Goal: Task Accomplishment & Management: Complete application form

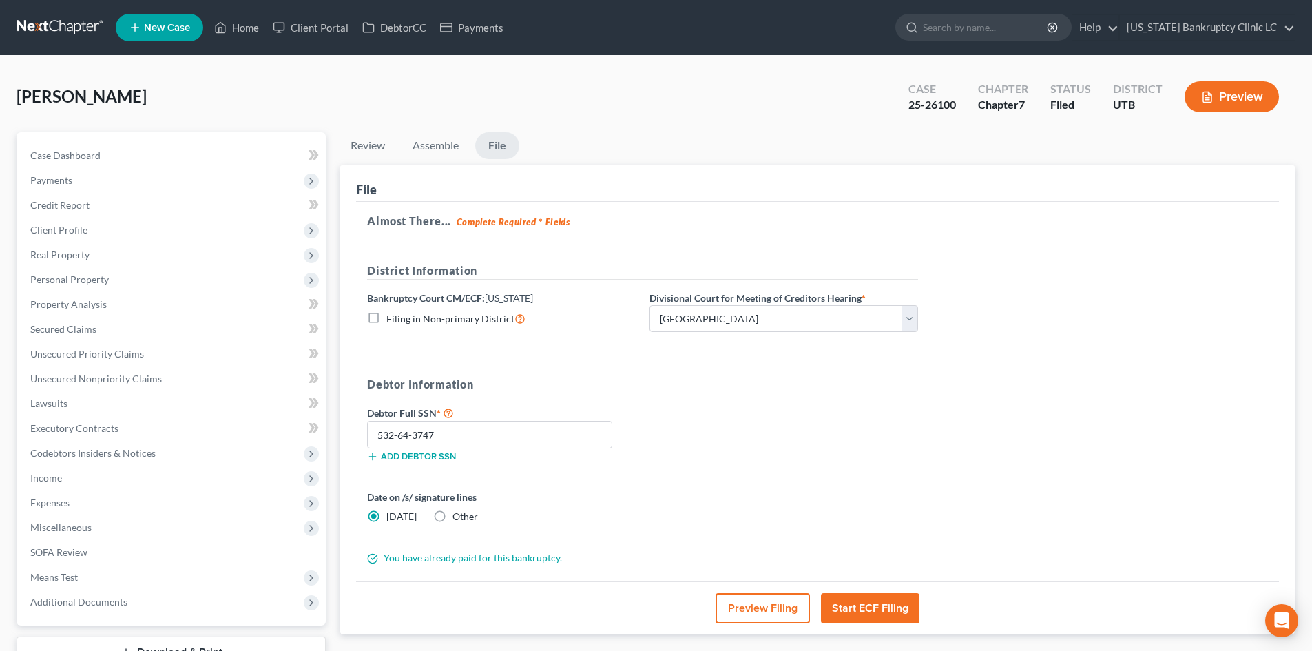
select select "0"
drag, startPoint x: 0, startPoint y: 0, endPoint x: 929, endPoint y: 106, distance: 935.4
click at [959, 111] on div "Case 25-26100" at bounding box center [933, 98] width 70 height 41
copy div "25-26100"
click at [300, 94] on div "Townsend, Melissa Upgraded Case 25-26100 Chapter Chapter 7 Status Filed Distric…" at bounding box center [656, 102] width 1279 height 60
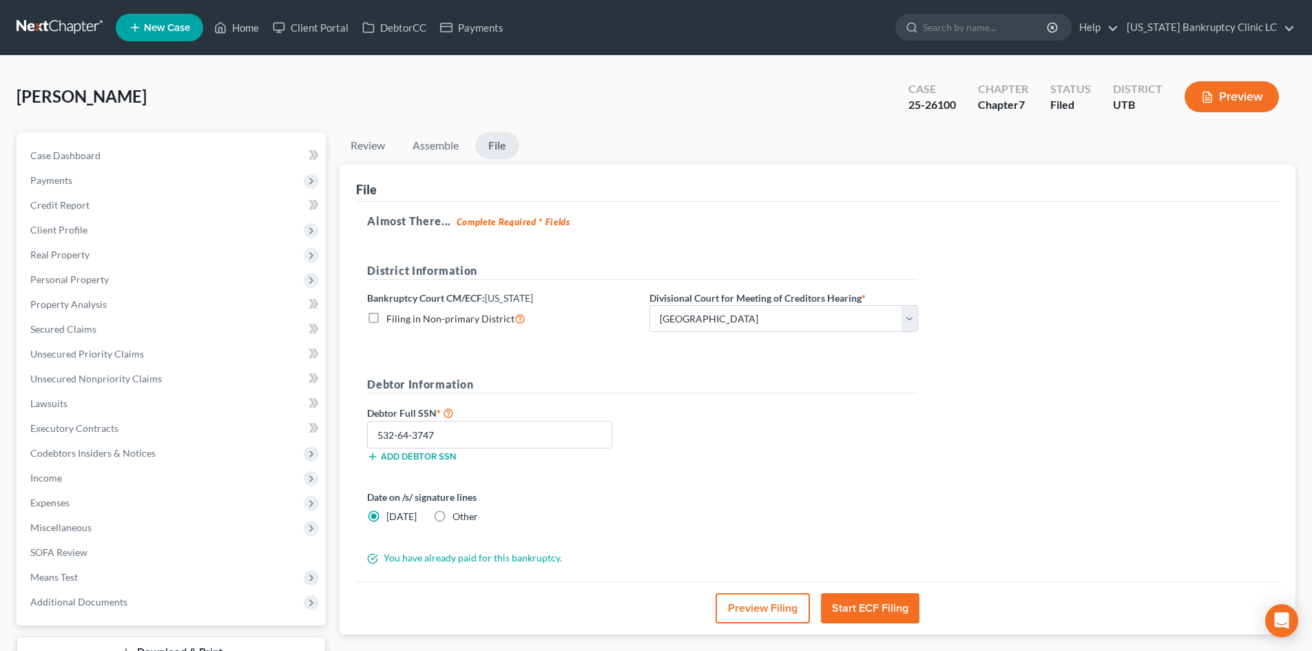
click at [335, 153] on div "Review Assemble File Review This court does not allow electronic filing for cas…" at bounding box center [818, 418] width 970 height 573
click at [249, 30] on link "Home" at bounding box center [236, 27] width 59 height 25
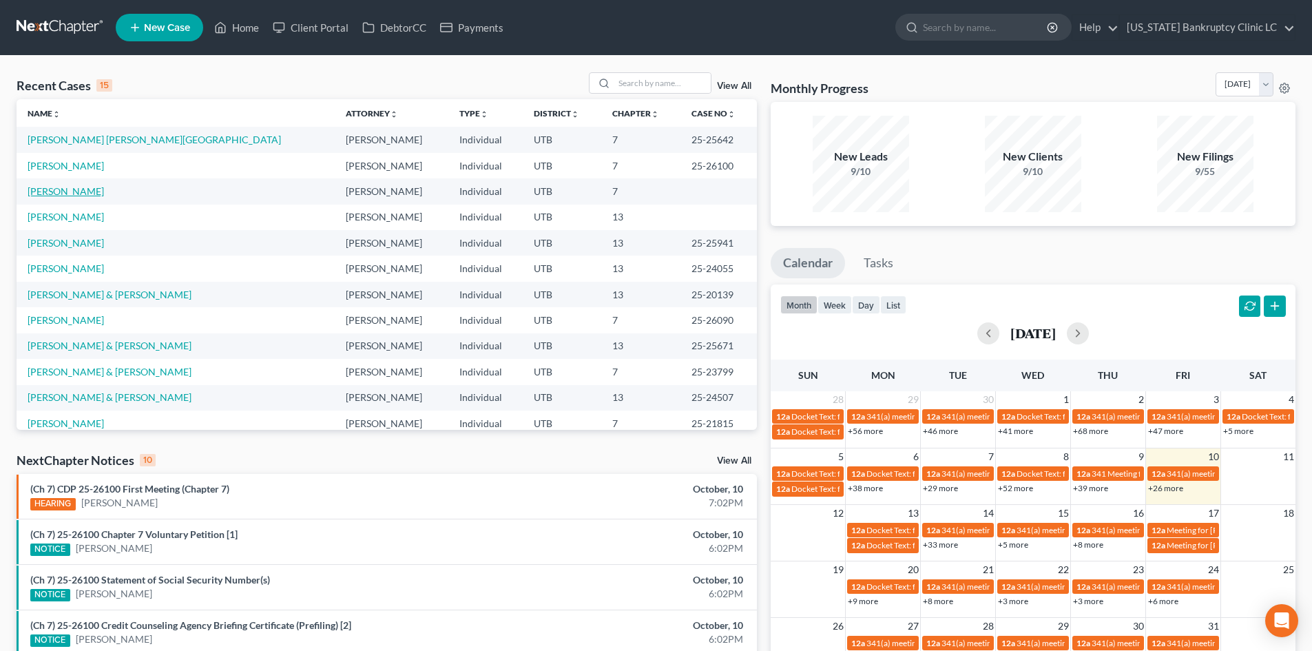
click at [48, 192] on link "[PERSON_NAME]" at bounding box center [66, 191] width 76 height 12
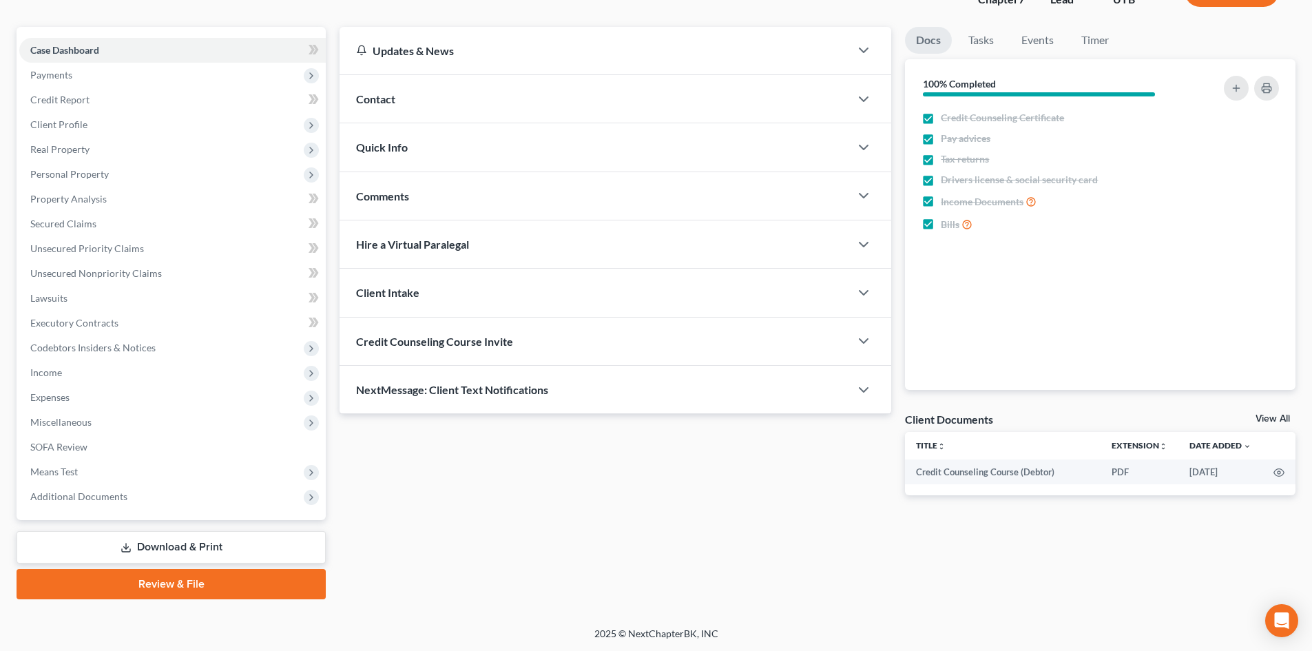
scroll to position [106, 0]
click at [103, 494] on span "Additional Documents" at bounding box center [78, 496] width 97 height 12
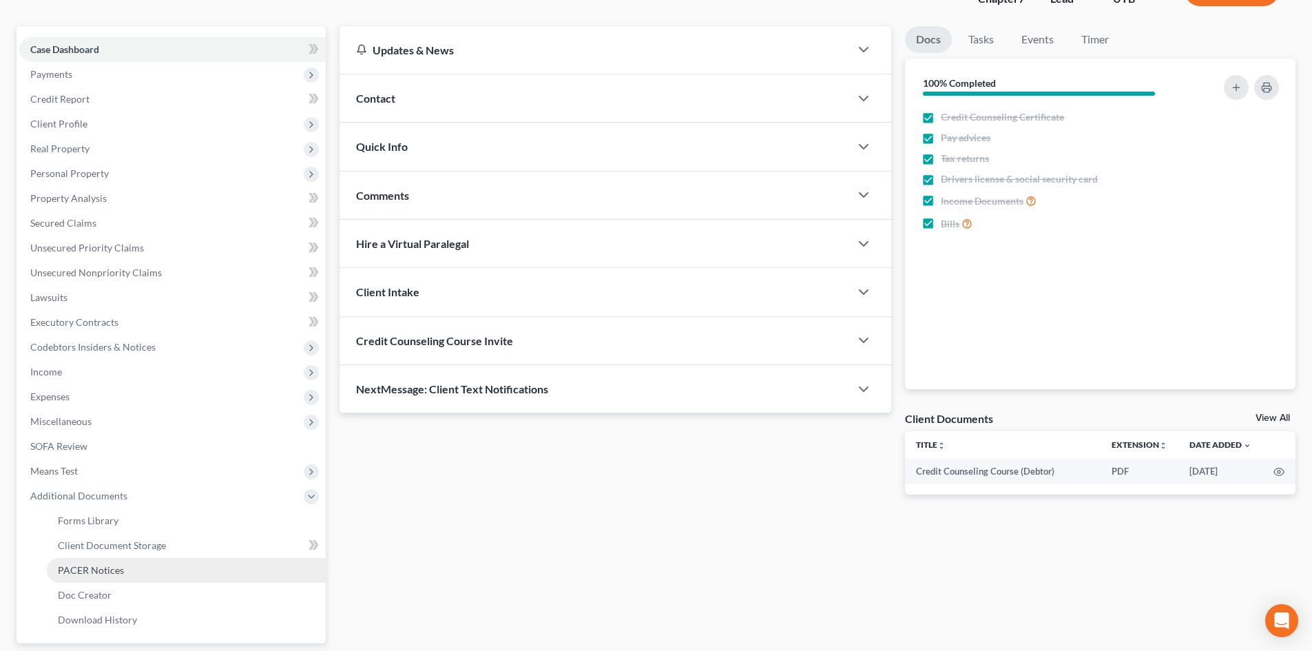
click at [113, 578] on link "PACER Notices" at bounding box center [186, 570] width 279 height 25
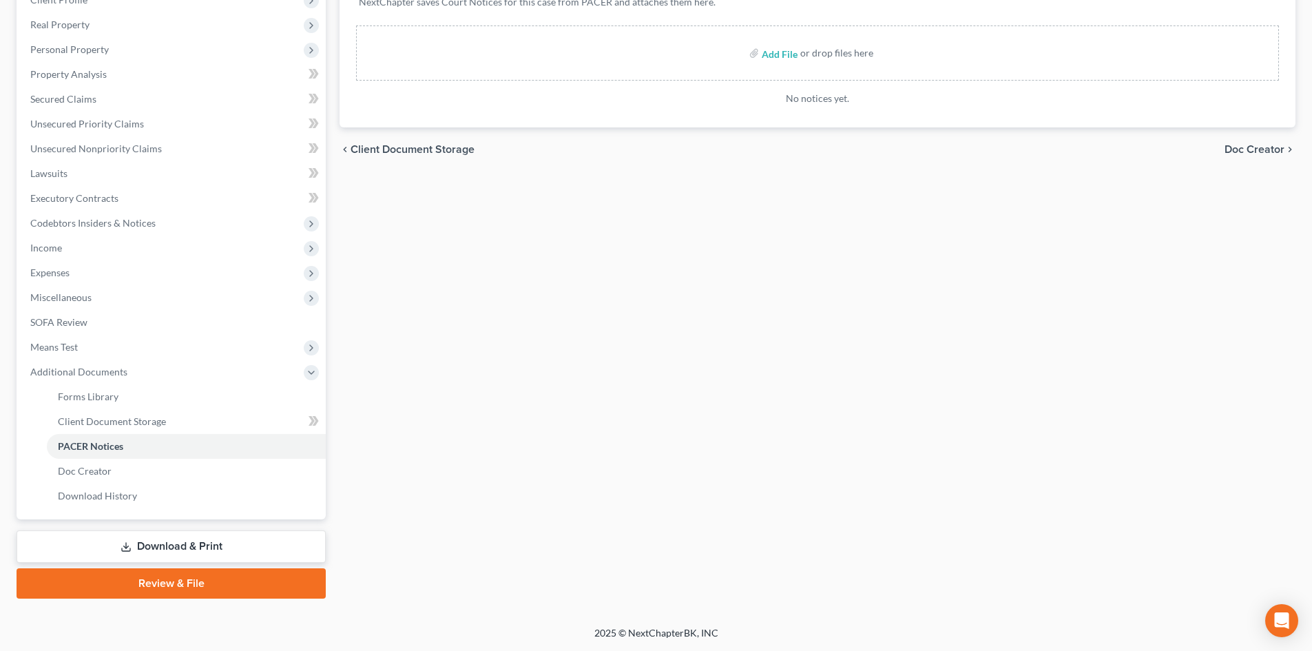
click at [141, 584] on link "Review & File" at bounding box center [171, 583] width 309 height 30
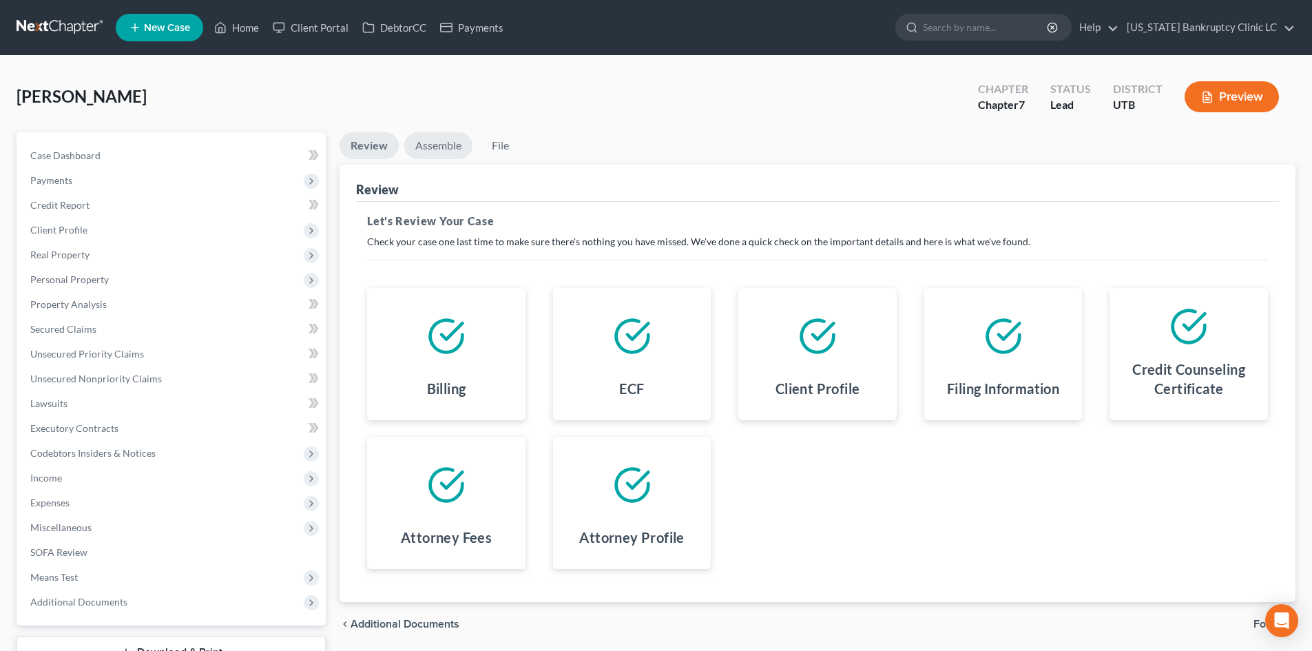
click at [426, 148] on link "Assemble" at bounding box center [438, 145] width 68 height 27
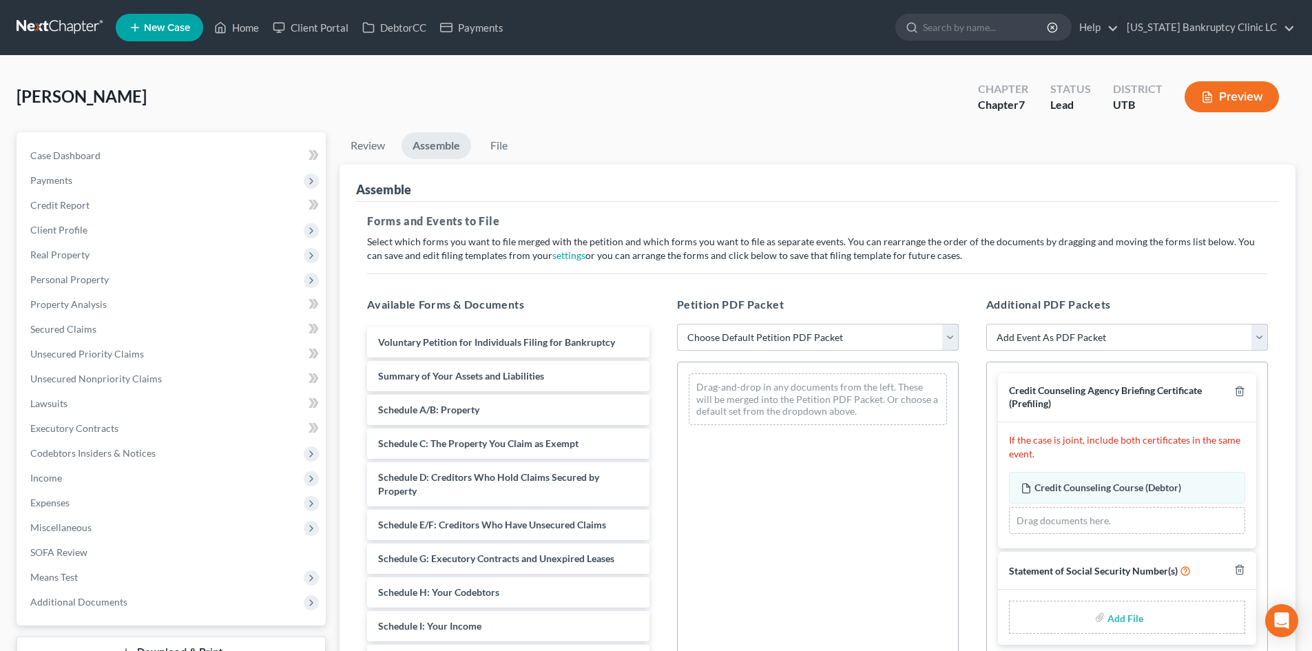
click at [753, 331] on select "Choose Default Petition PDF Packet Emergency Filing (Voluntary Petition and Cre…" at bounding box center [818, 338] width 282 height 28
select select "3"
click at [677, 324] on select "Choose Default Petition PDF Packet Emergency Filing (Voluntary Petition and Cre…" at bounding box center [818, 338] width 282 height 28
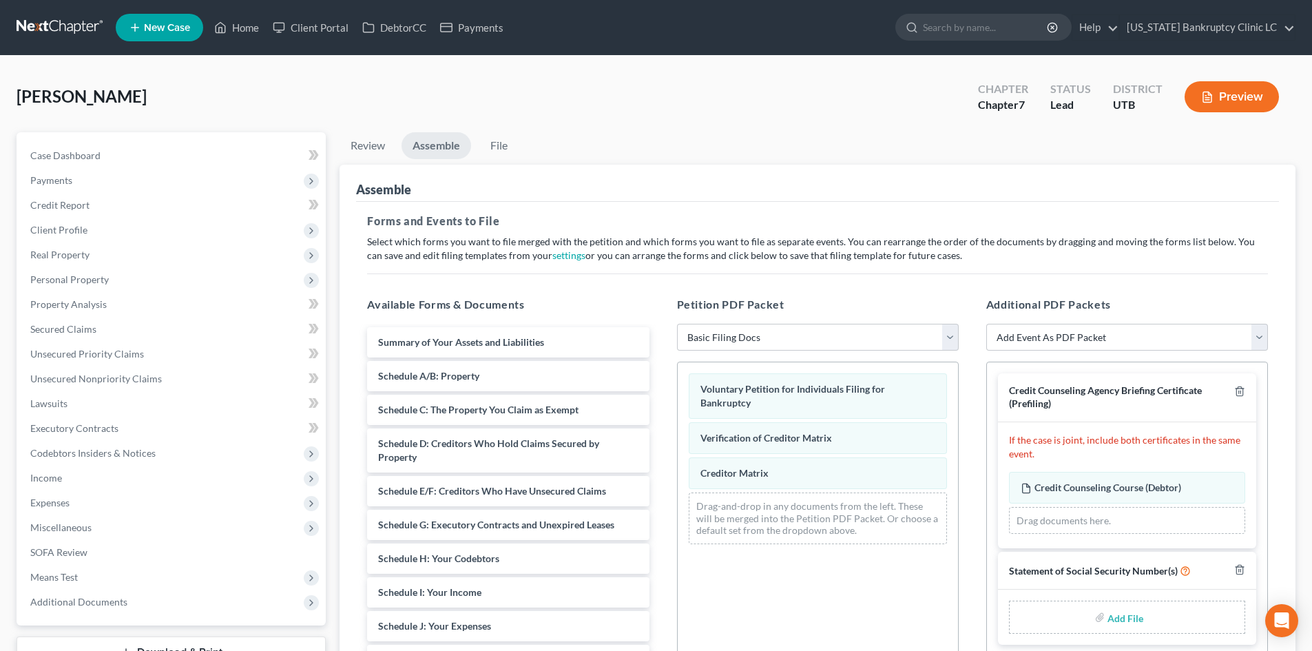
click at [1112, 620] on input "file" at bounding box center [1124, 617] width 33 height 25
type input "C:\fakepath\Simpson SSN.pdf"
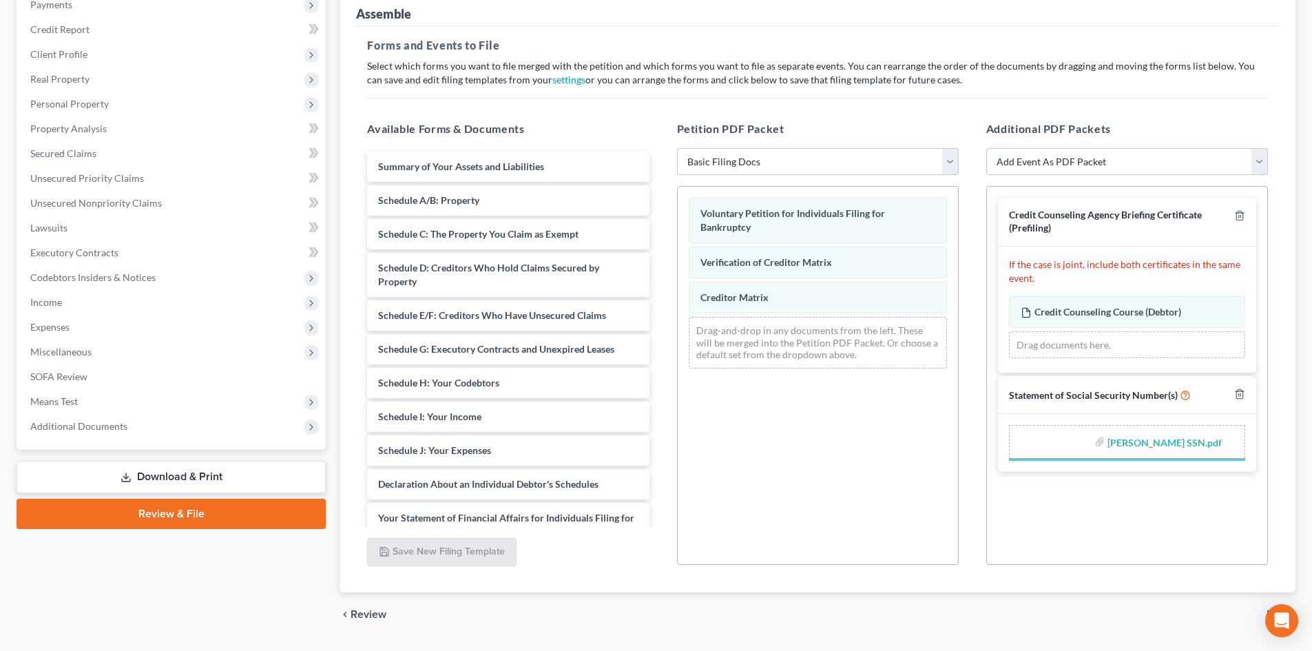
scroll to position [207, 0]
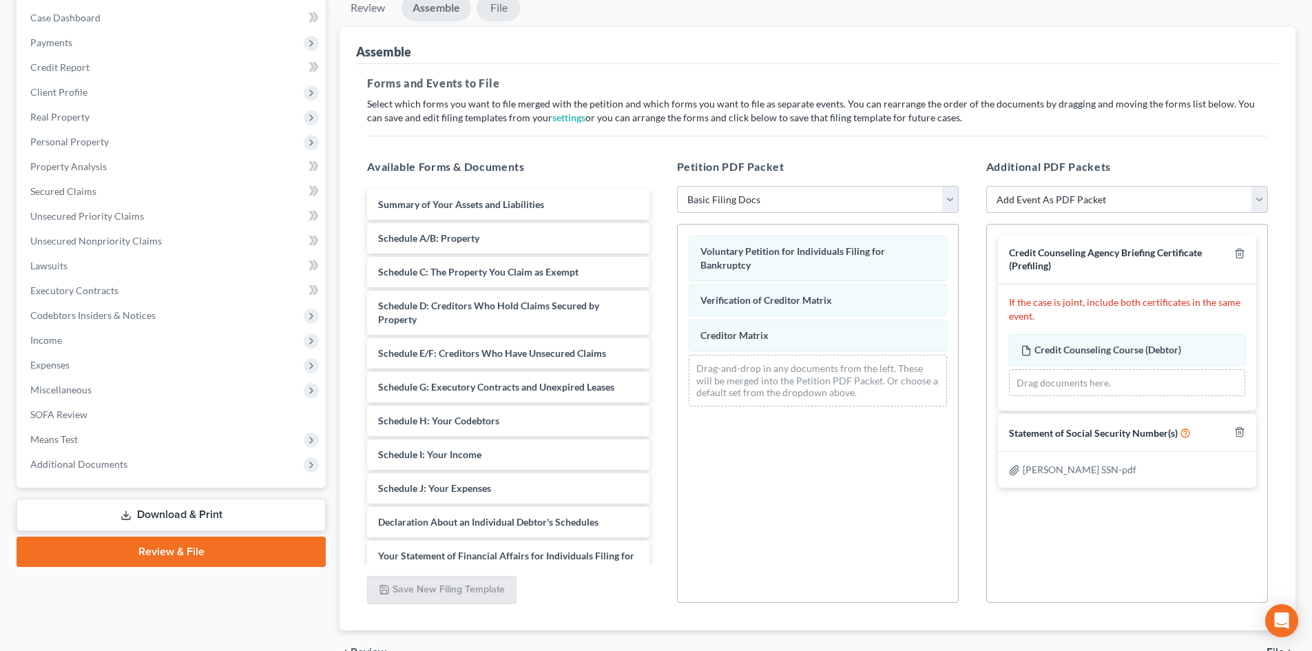
click at [490, 6] on link "File" at bounding box center [499, 7] width 44 height 27
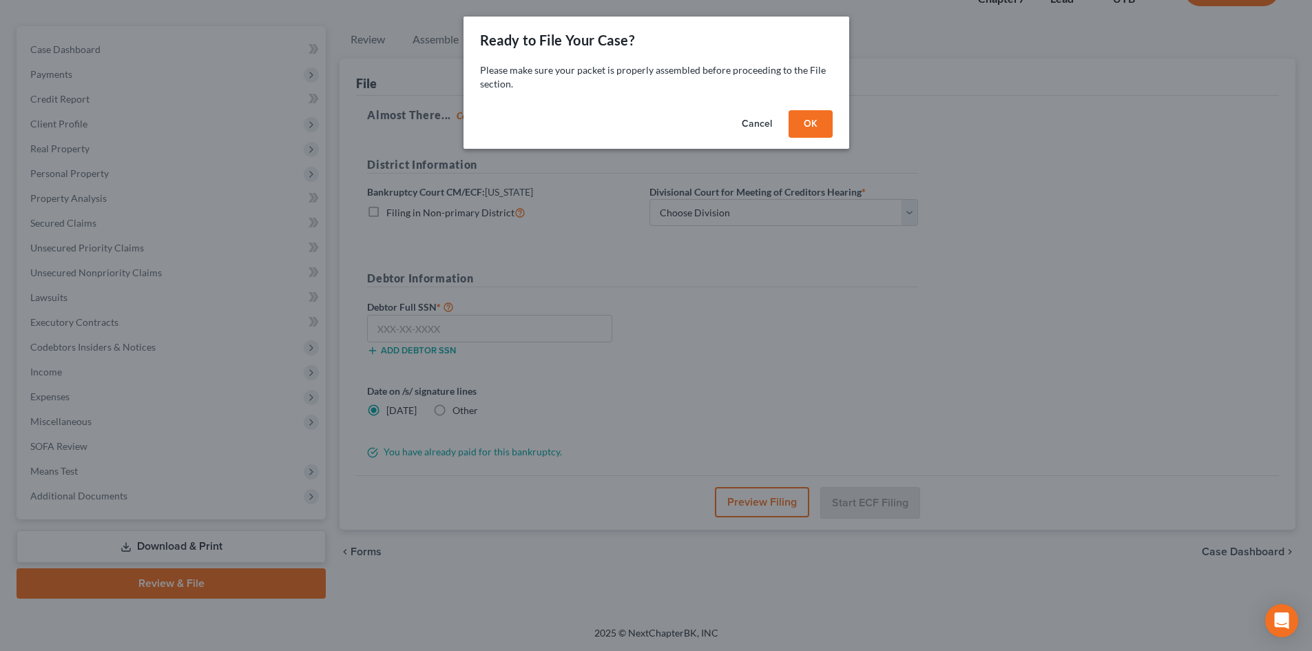
scroll to position [106, 0]
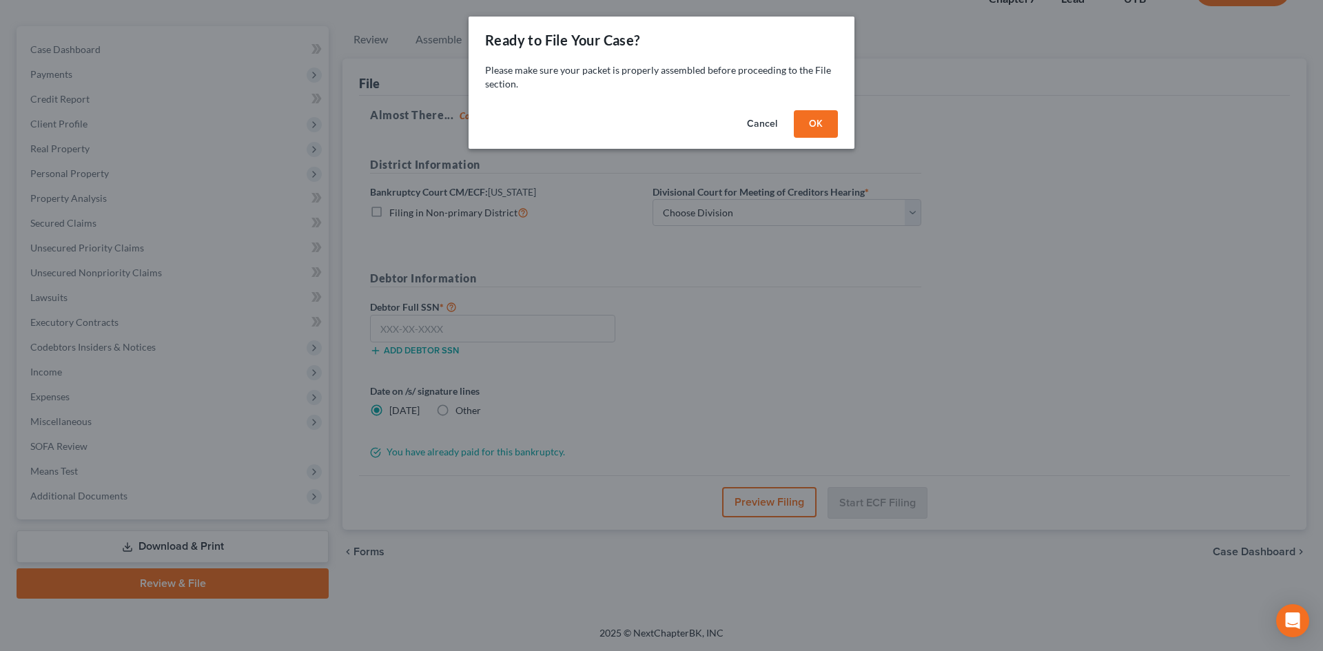
click at [817, 127] on button "OK" at bounding box center [816, 124] width 44 height 28
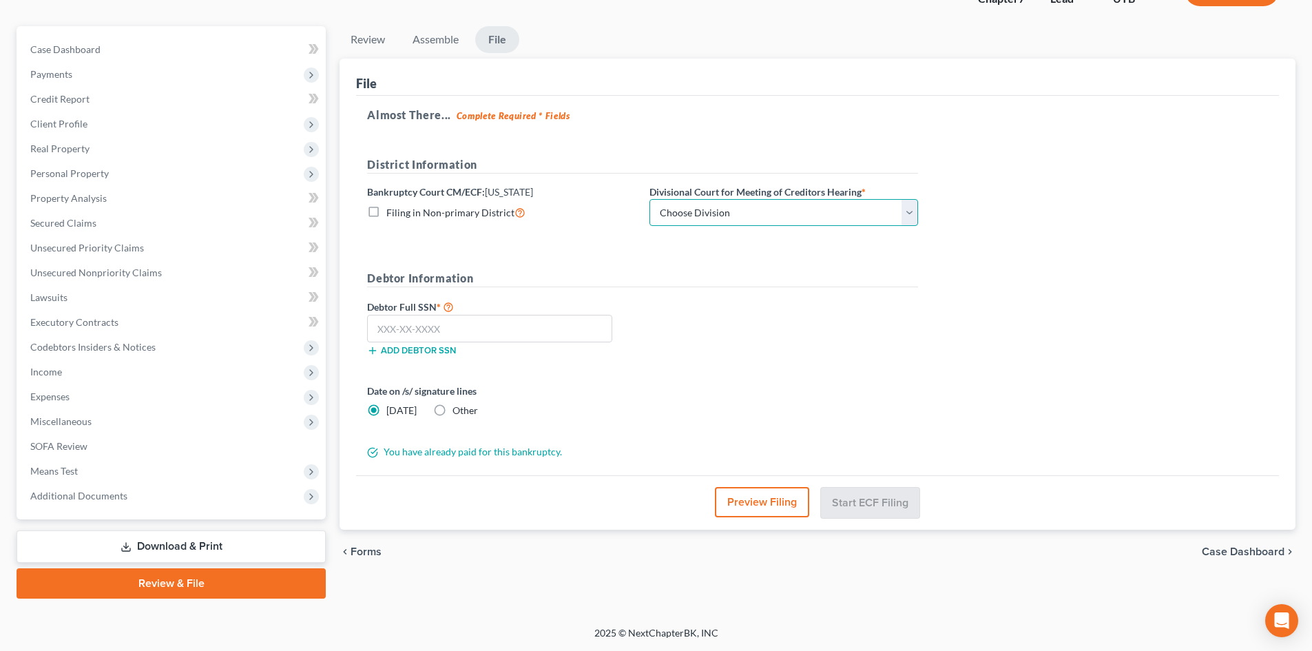
click at [720, 221] on select "Choose Division Salt Lake city" at bounding box center [784, 213] width 269 height 28
select select "0"
click at [650, 199] on select "Choose Division Salt Lake city" at bounding box center [784, 213] width 269 height 28
click at [462, 321] on input "text" at bounding box center [489, 329] width 245 height 28
click at [480, 336] on input "text" at bounding box center [489, 329] width 245 height 28
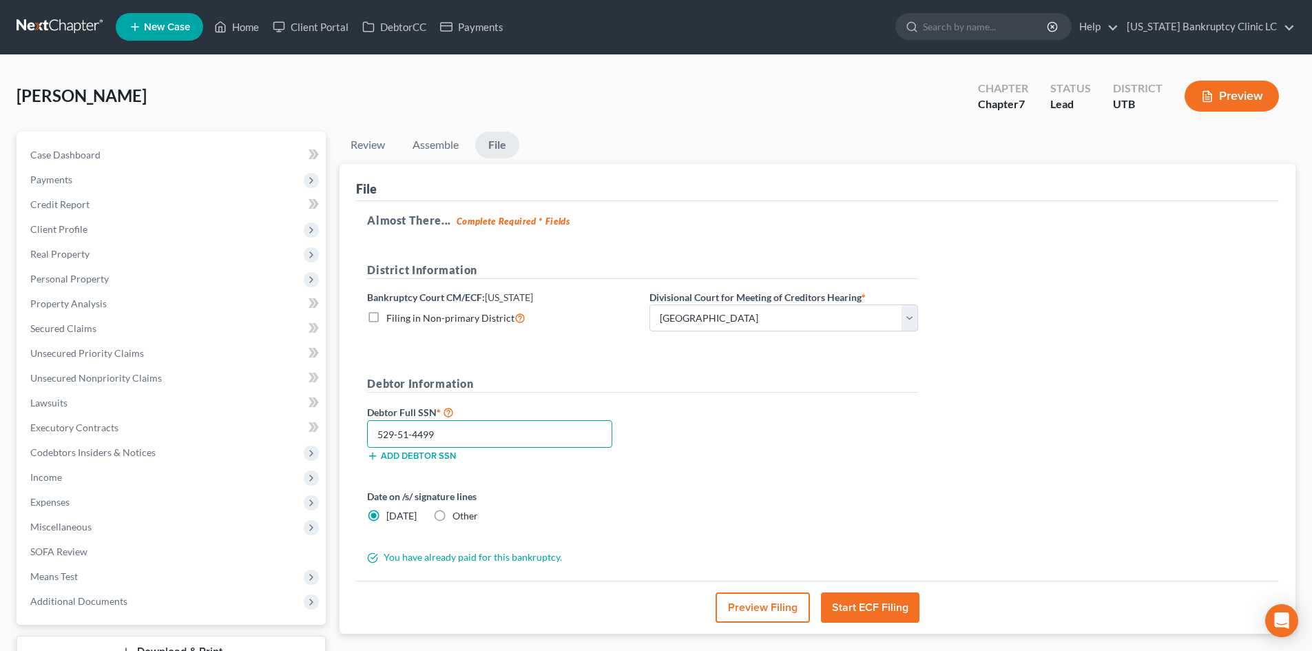
scroll to position [0, 0]
type input "529-51-4499"
click at [891, 617] on button "Start ECF Filing" at bounding box center [870, 608] width 99 height 30
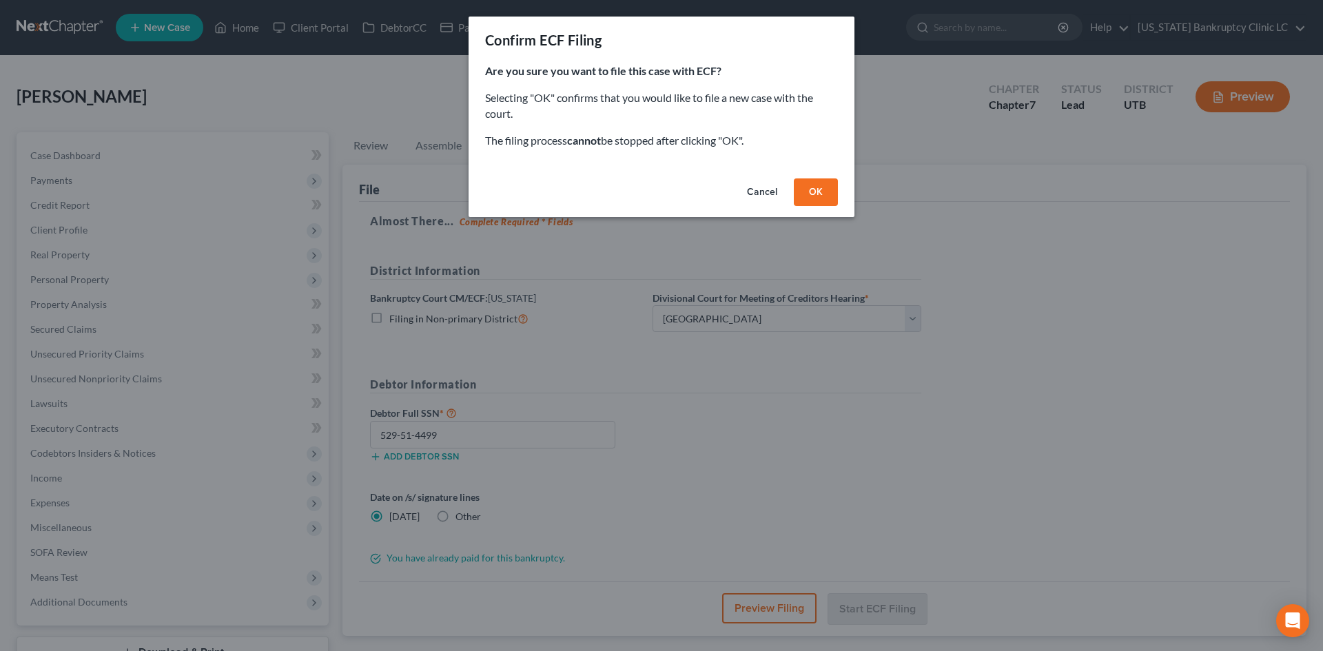
click at [824, 193] on button "OK" at bounding box center [816, 192] width 44 height 28
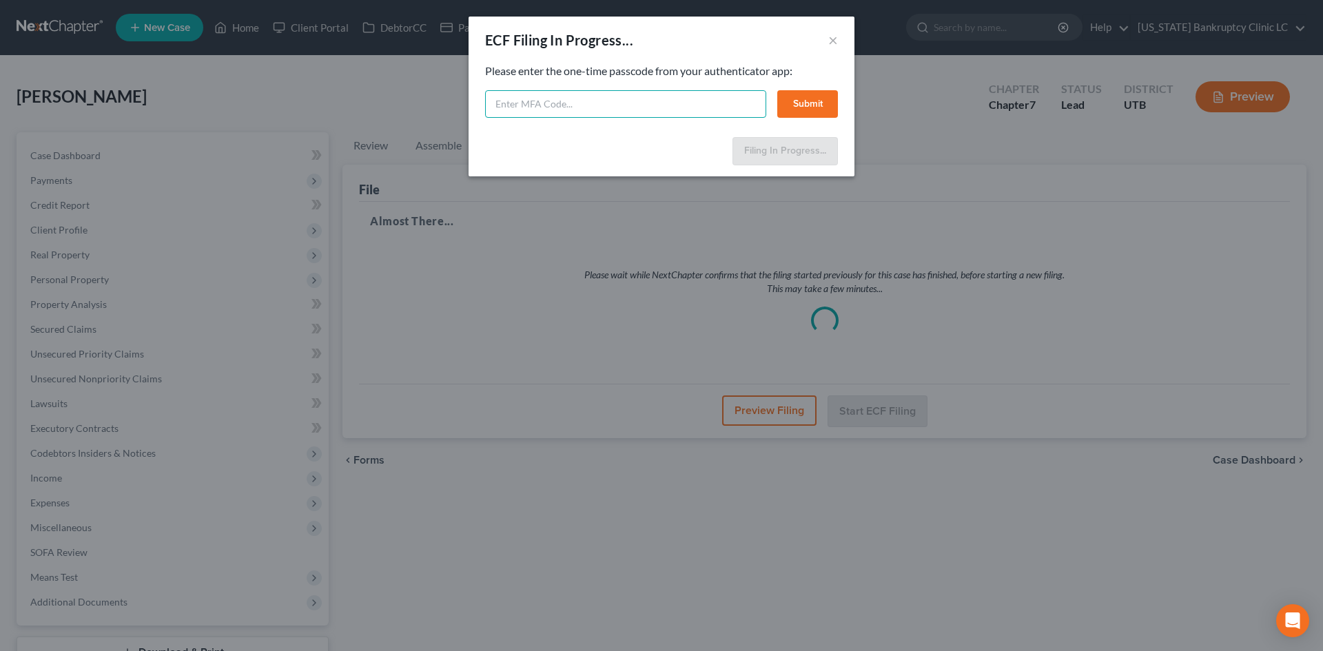
click at [744, 102] on input "text" at bounding box center [625, 104] width 281 height 28
click at [666, 101] on input "text" at bounding box center [625, 104] width 281 height 28
type input "853210"
click at [812, 90] on button "Submit" at bounding box center [807, 104] width 61 height 28
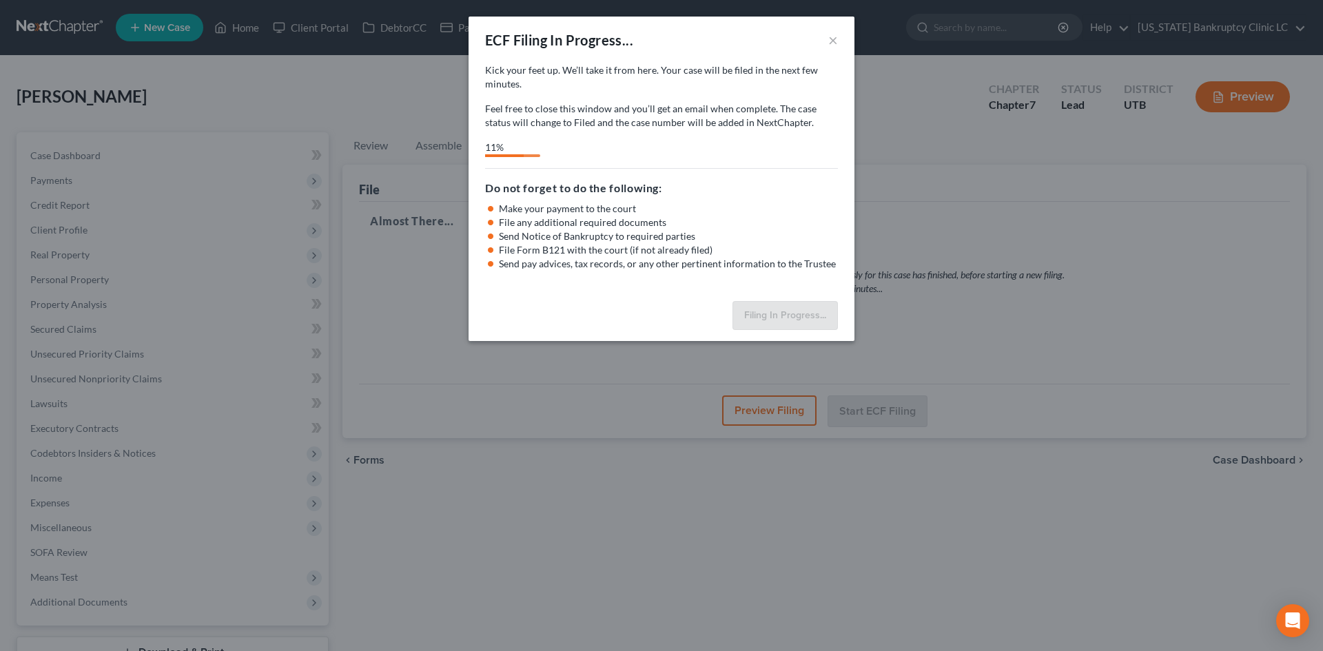
select select "0"
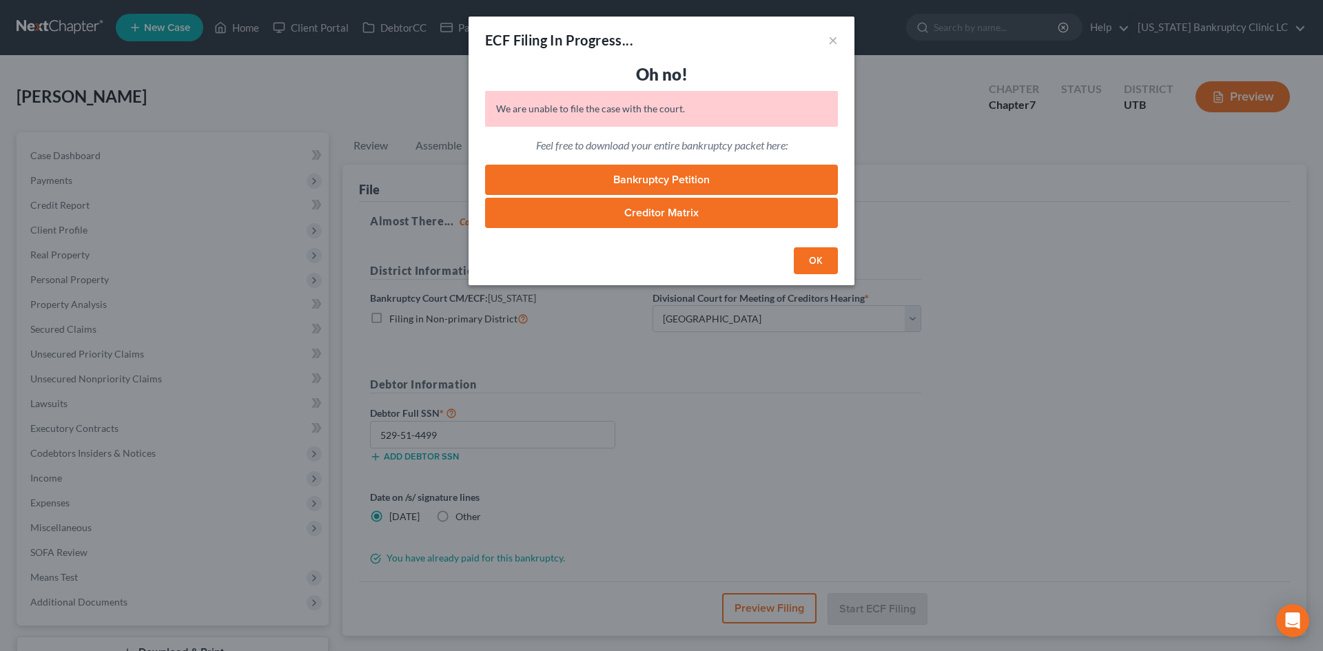
click at [814, 263] on button "OK" at bounding box center [816, 261] width 44 height 28
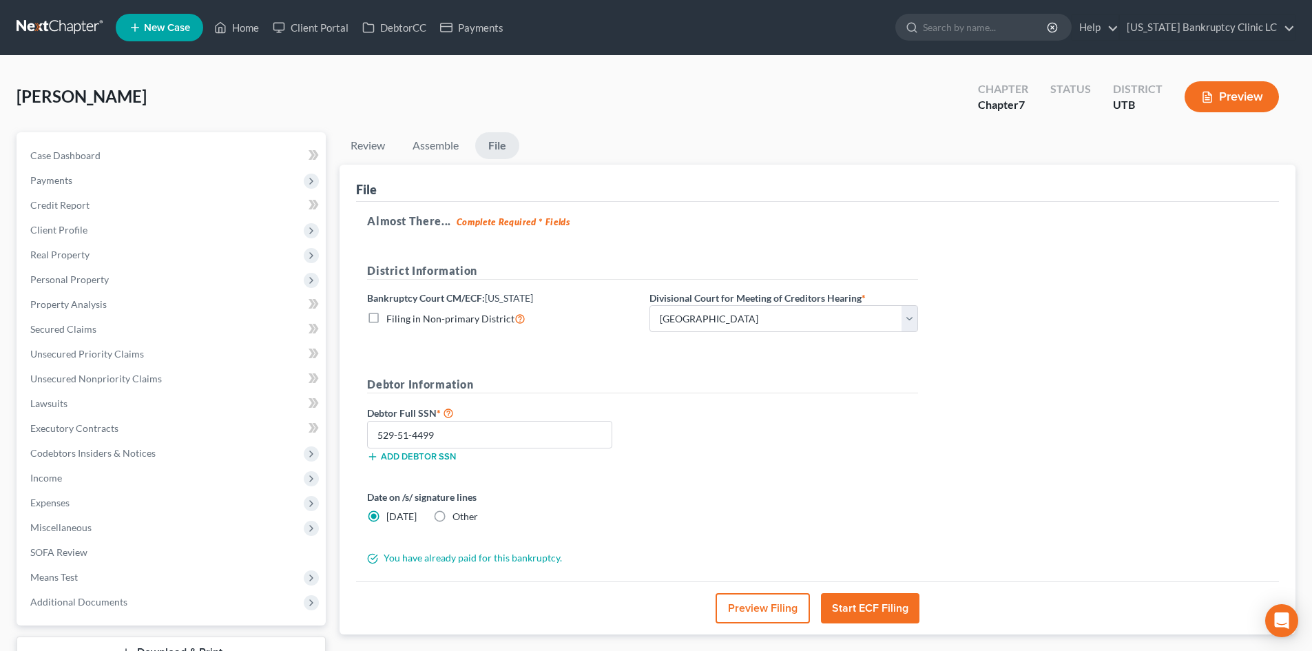
click at [783, 517] on div "Date on /s/ signature lines Today Other" at bounding box center [642, 512] width 565 height 45
click at [872, 604] on button "Start ECF Filing" at bounding box center [870, 608] width 99 height 30
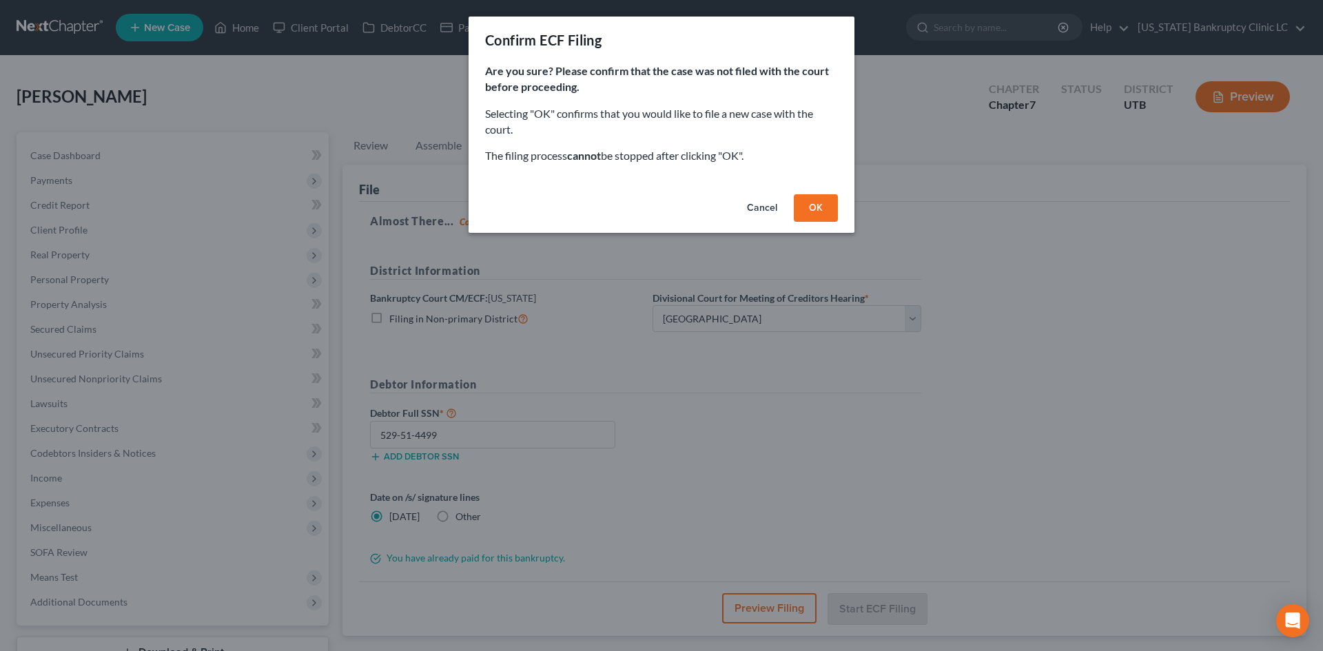
click at [828, 207] on button "OK" at bounding box center [816, 208] width 44 height 28
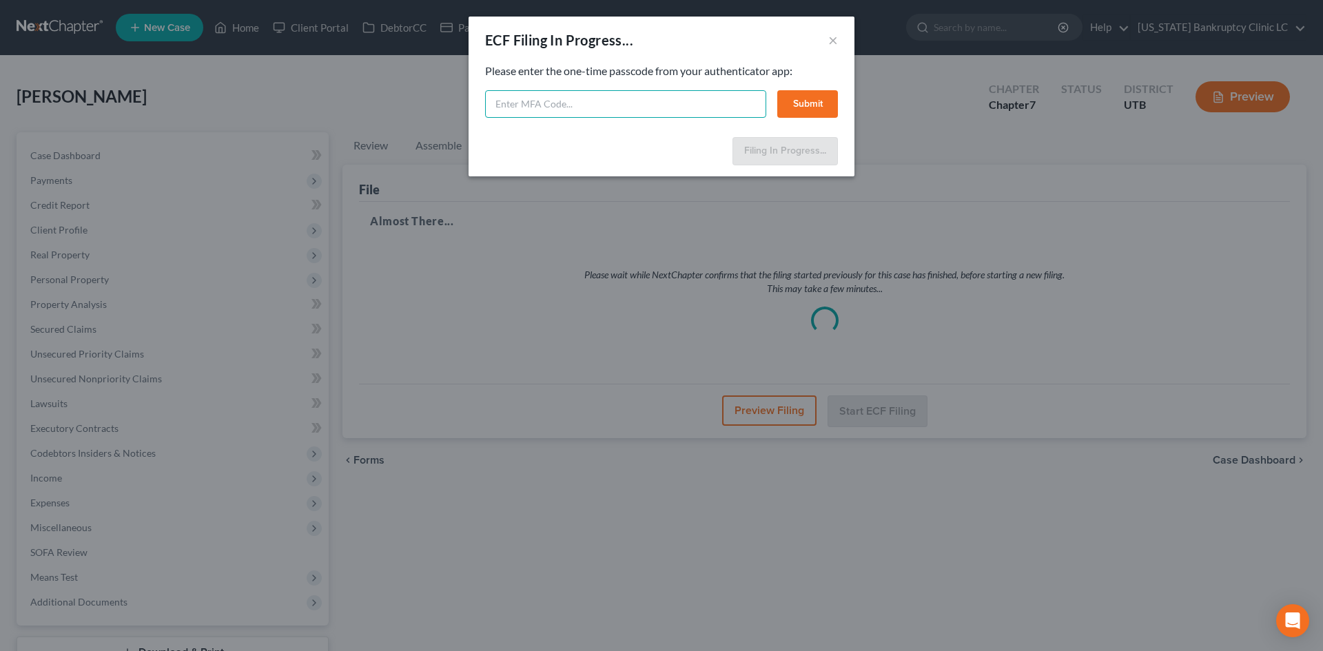
click at [534, 99] on input "text" at bounding box center [625, 104] width 281 height 28
type input "250882"
click at [794, 107] on button "Submit" at bounding box center [807, 104] width 61 height 28
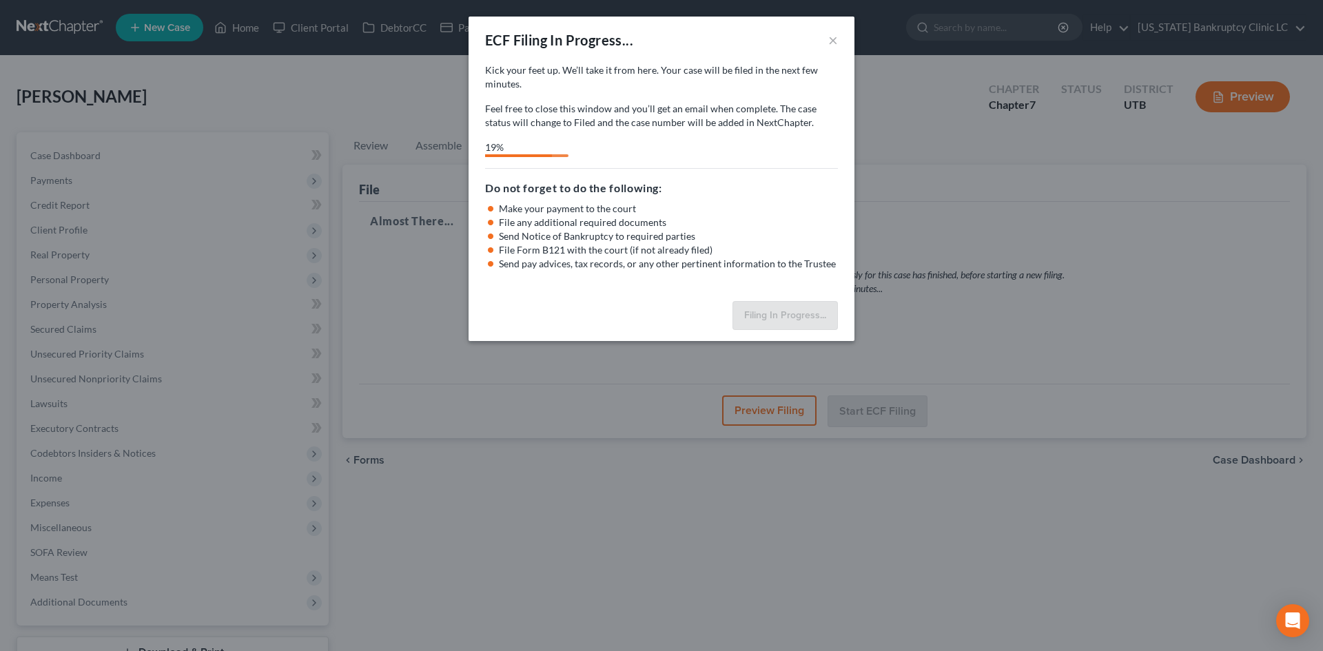
select select "0"
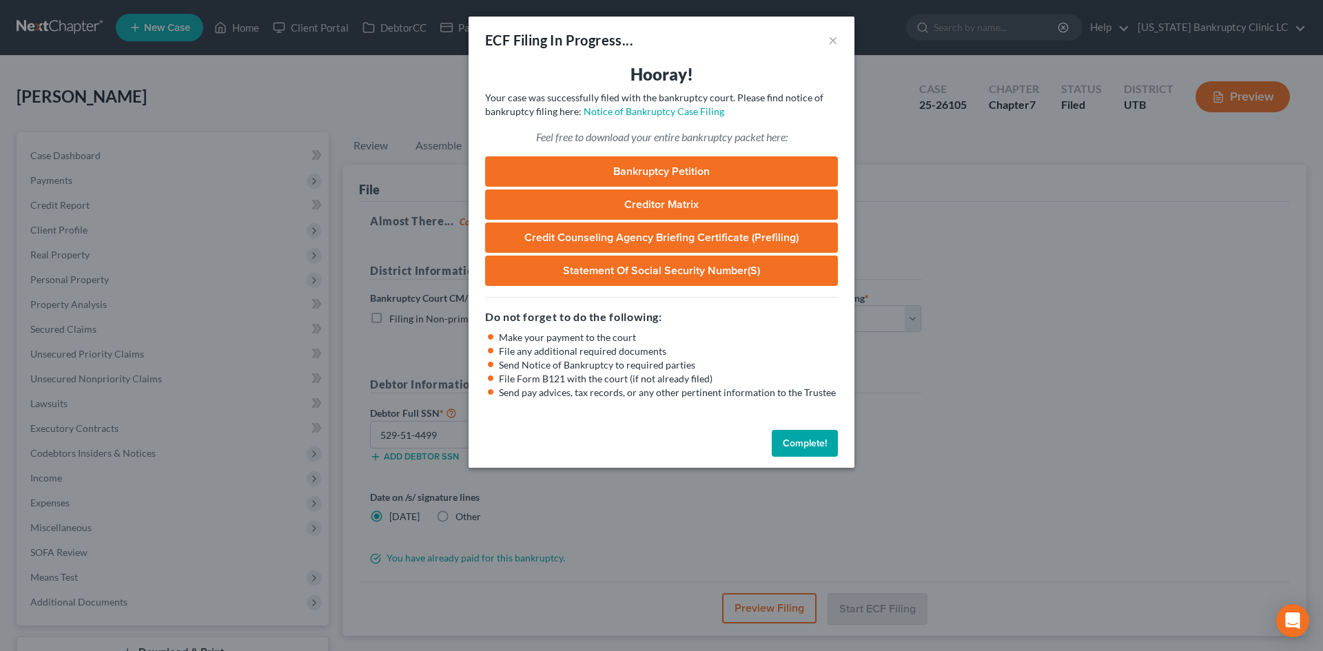
click at [792, 441] on button "Complete!" at bounding box center [805, 444] width 66 height 28
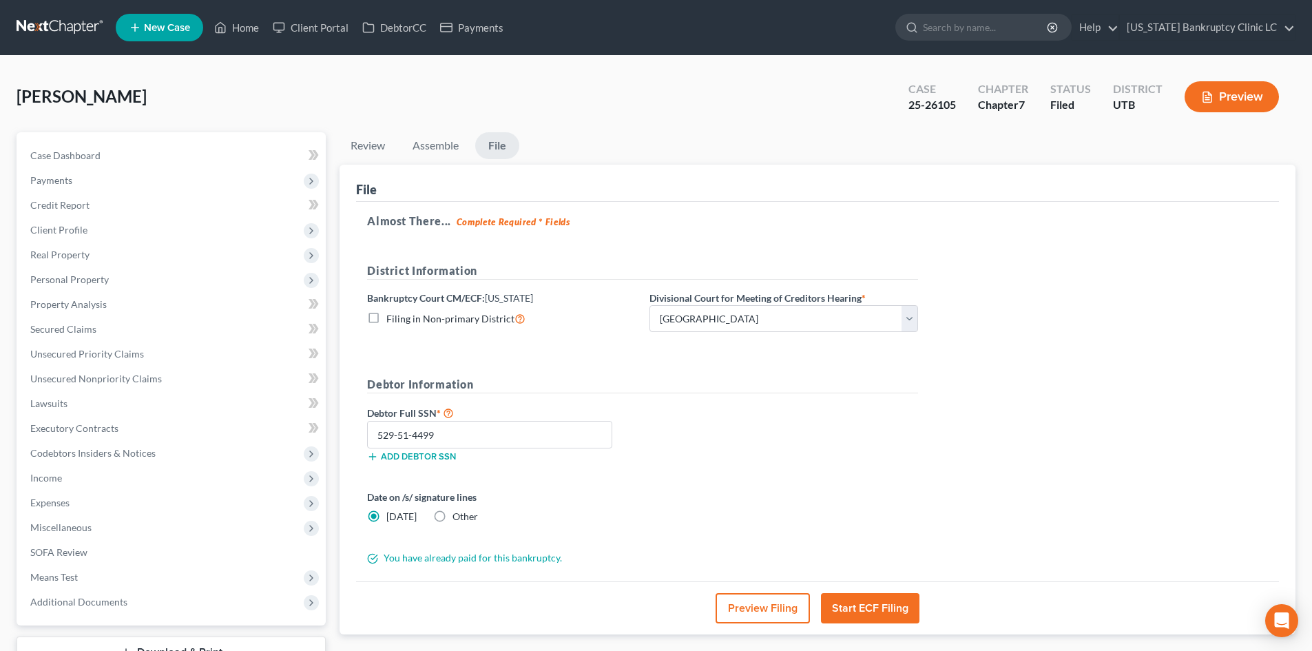
click at [883, 119] on div "Simpson, Joshua Upgraded Case 25-26105 Chapter Chapter 7 Status Filed District …" at bounding box center [656, 102] width 1279 height 60
drag, startPoint x: 900, startPoint y: 105, endPoint x: 957, endPoint y: 109, distance: 56.6
click at [957, 109] on div "Case 25-26105" at bounding box center [933, 98] width 70 height 41
copy div "25-26105"
click at [916, 119] on div "Case 25-26105 Chapter Chapter 7 Status Filed District UTB Preview" at bounding box center [1094, 96] width 404 height 49
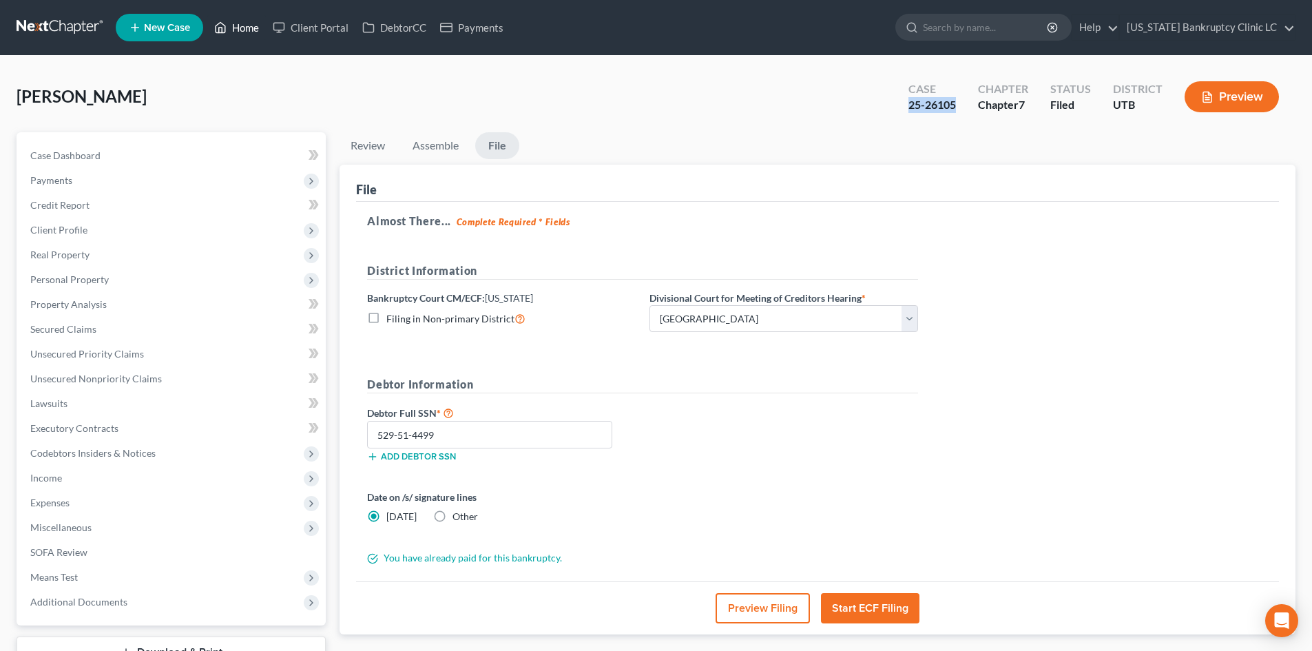
click at [231, 37] on link "Home" at bounding box center [236, 27] width 59 height 25
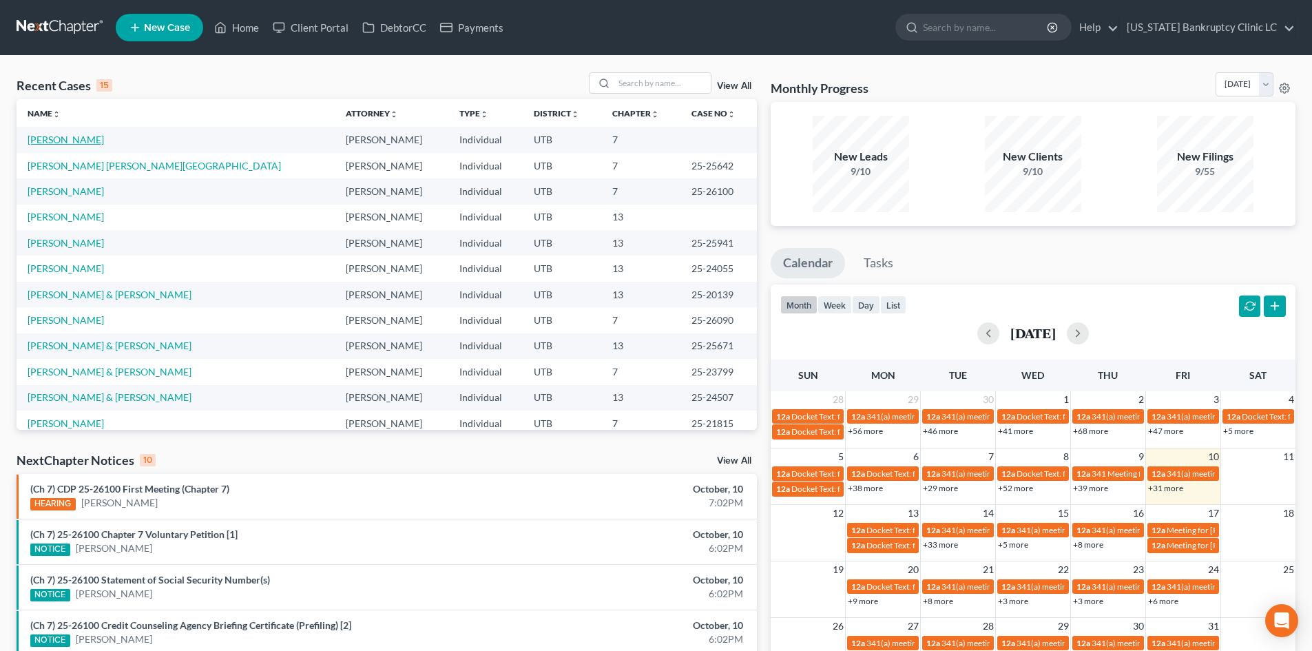
click at [65, 143] on link "[PERSON_NAME]" at bounding box center [66, 140] width 76 height 12
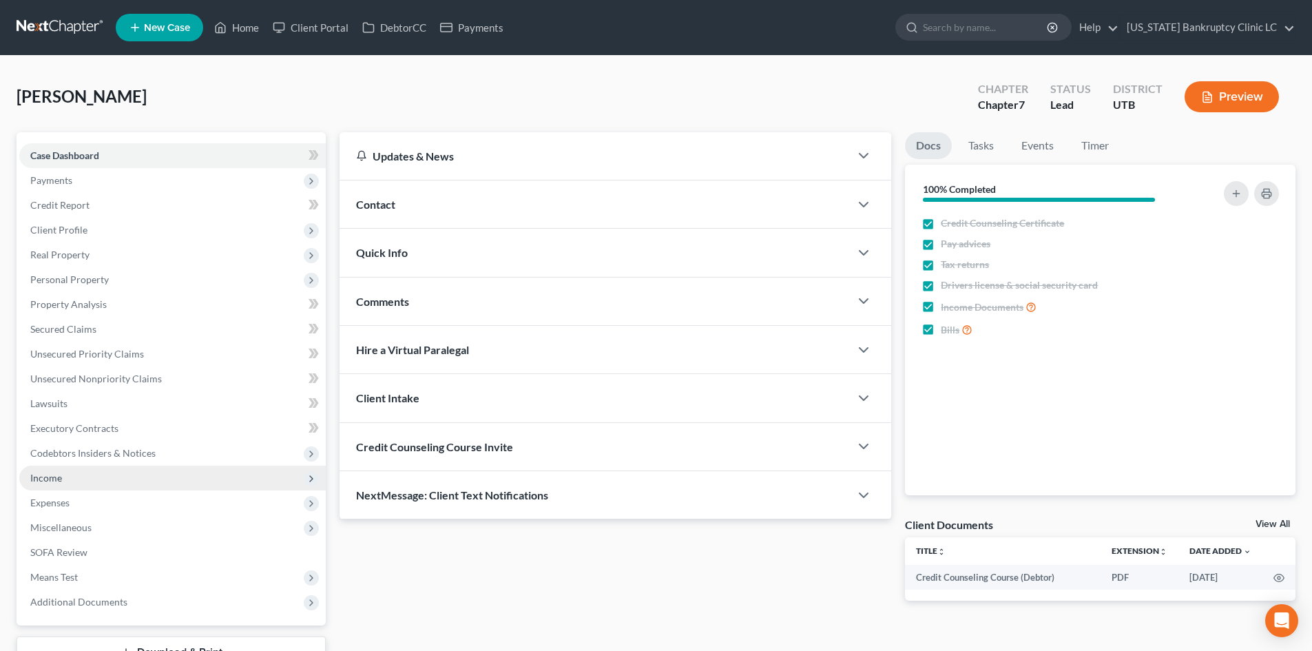
click at [75, 470] on span "Income" at bounding box center [172, 478] width 307 height 25
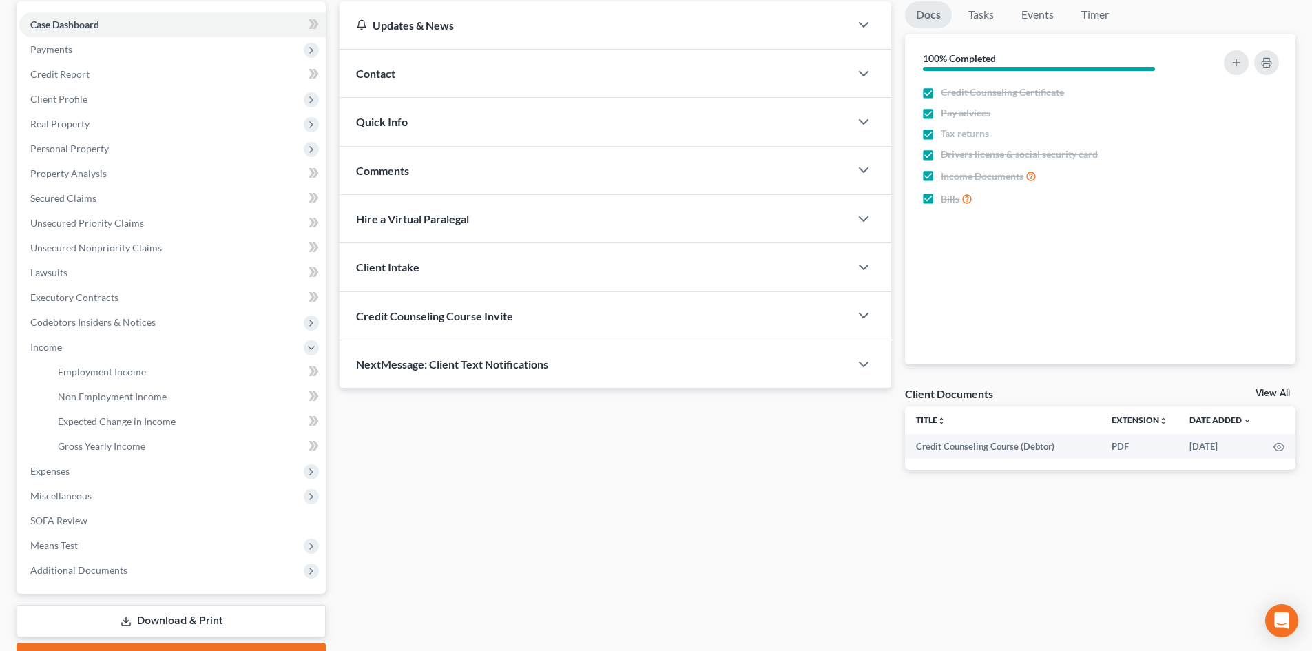
scroll to position [205, 0]
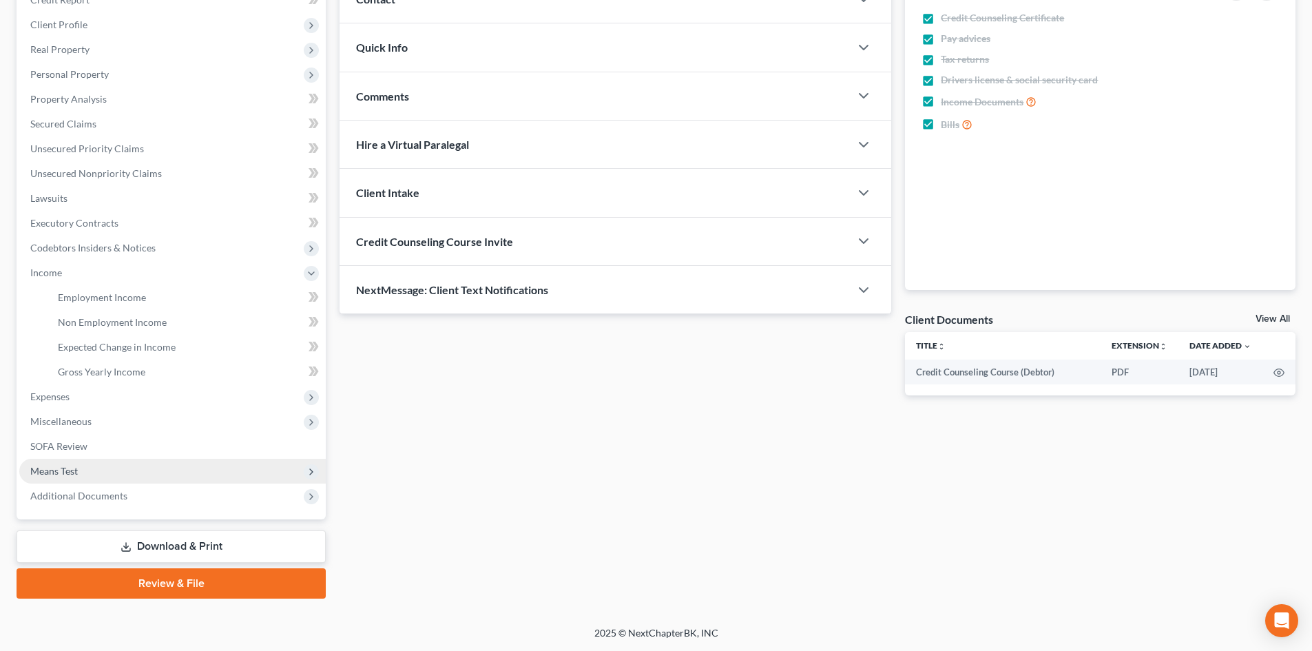
click at [85, 462] on span "Means Test" at bounding box center [172, 471] width 307 height 25
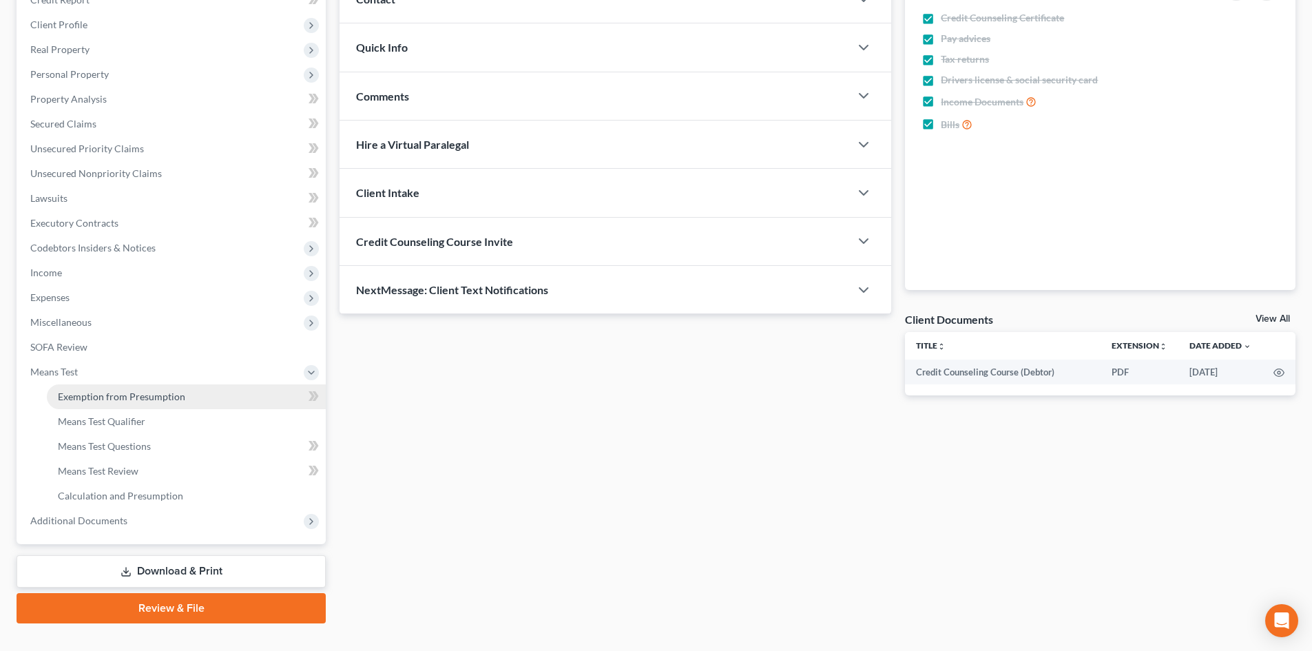
click at [122, 393] on span "Exemption from Presumption" at bounding box center [121, 397] width 127 height 12
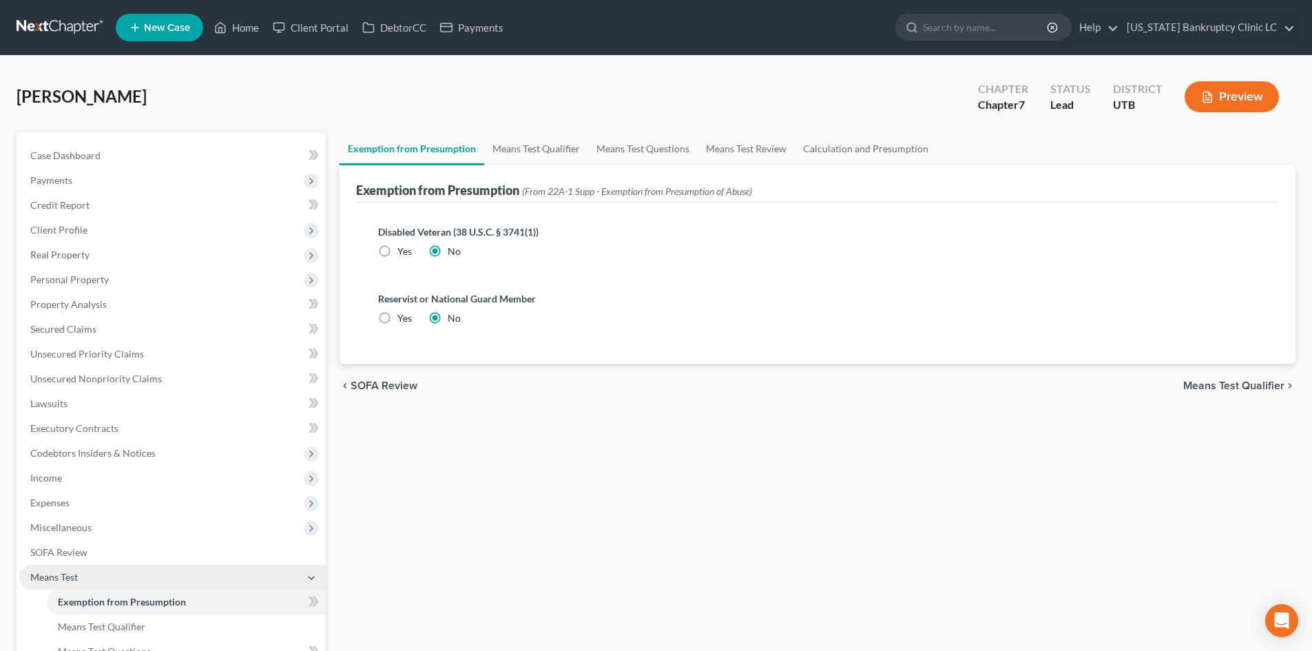
click at [119, 575] on span "Means Test" at bounding box center [172, 577] width 307 height 25
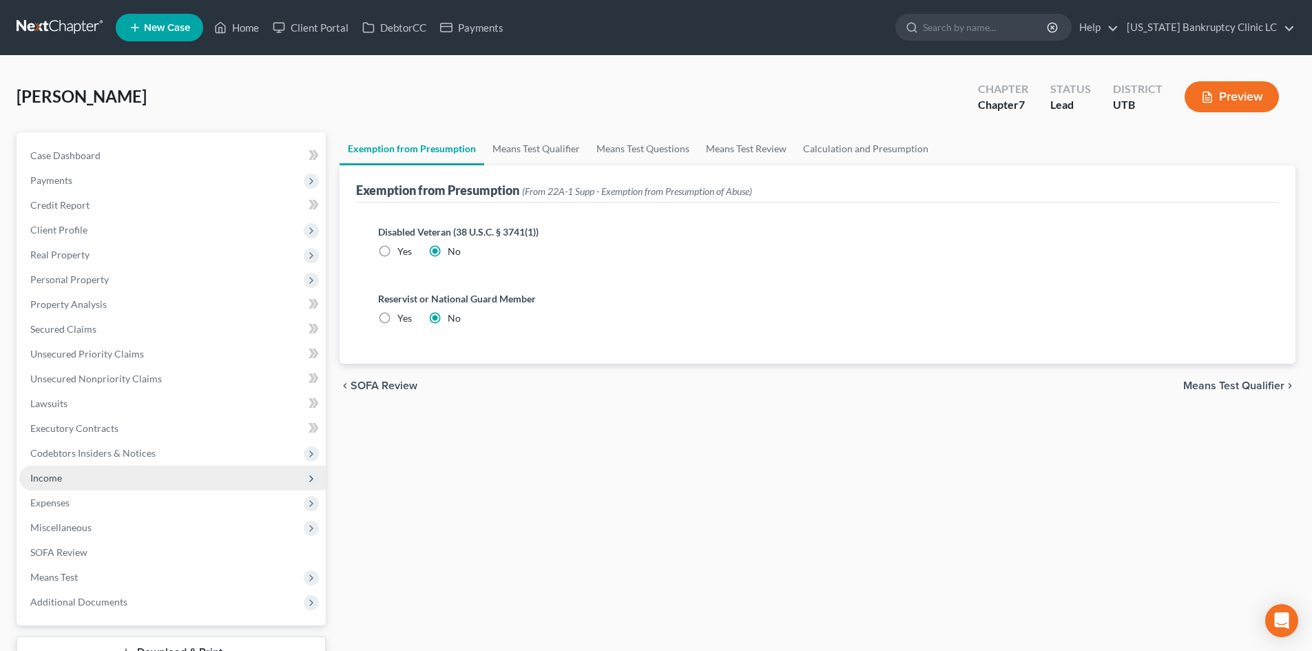
click at [85, 474] on span "Income" at bounding box center [172, 478] width 307 height 25
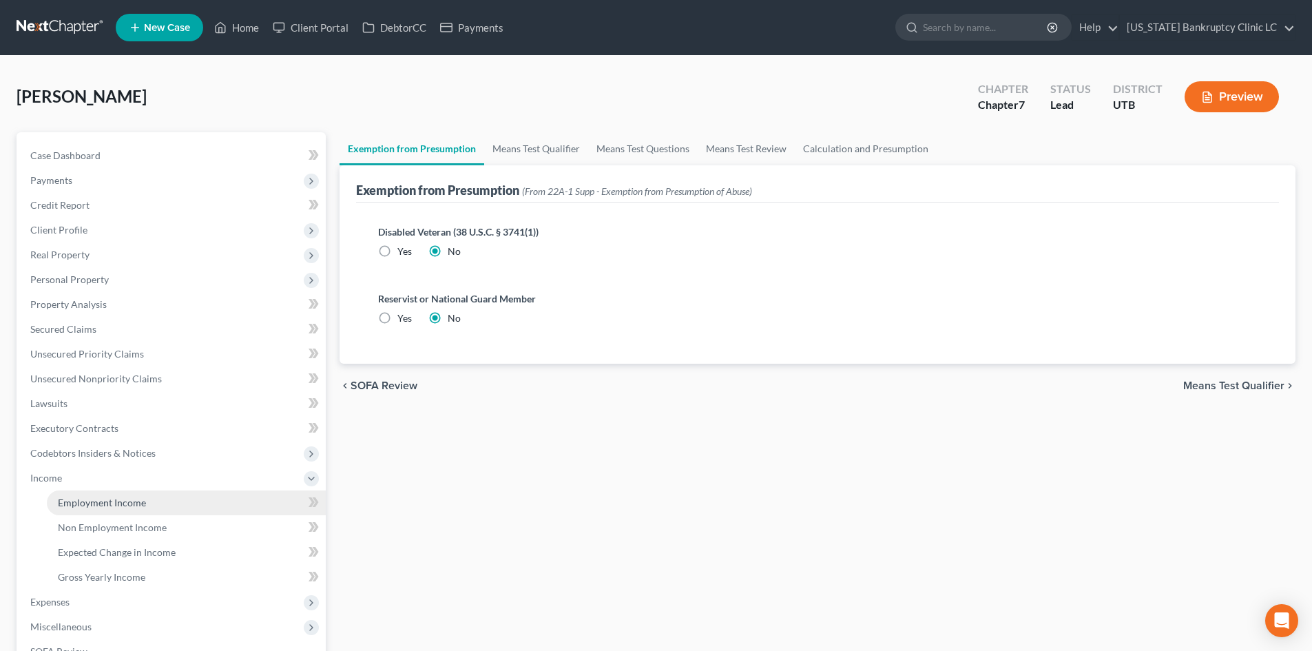
click at [83, 502] on span "Employment Income" at bounding box center [102, 503] width 88 height 12
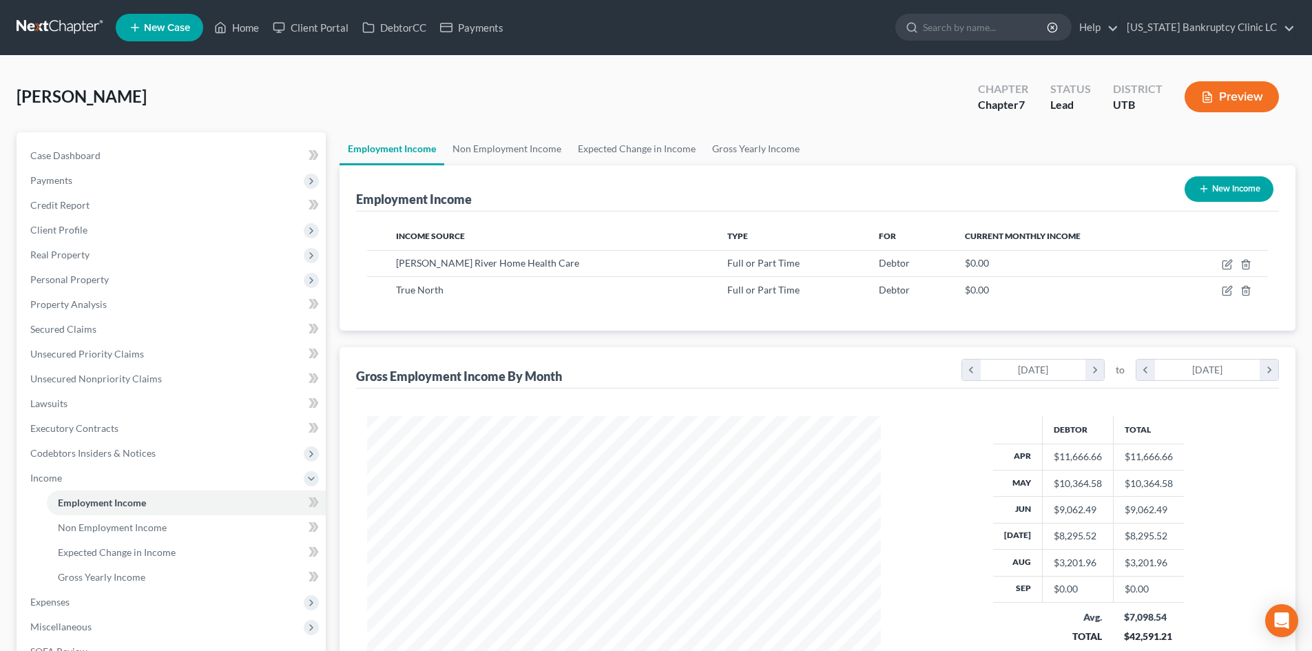
scroll to position [257, 542]
click at [488, 152] on link "Non Employment Income" at bounding box center [506, 148] width 125 height 33
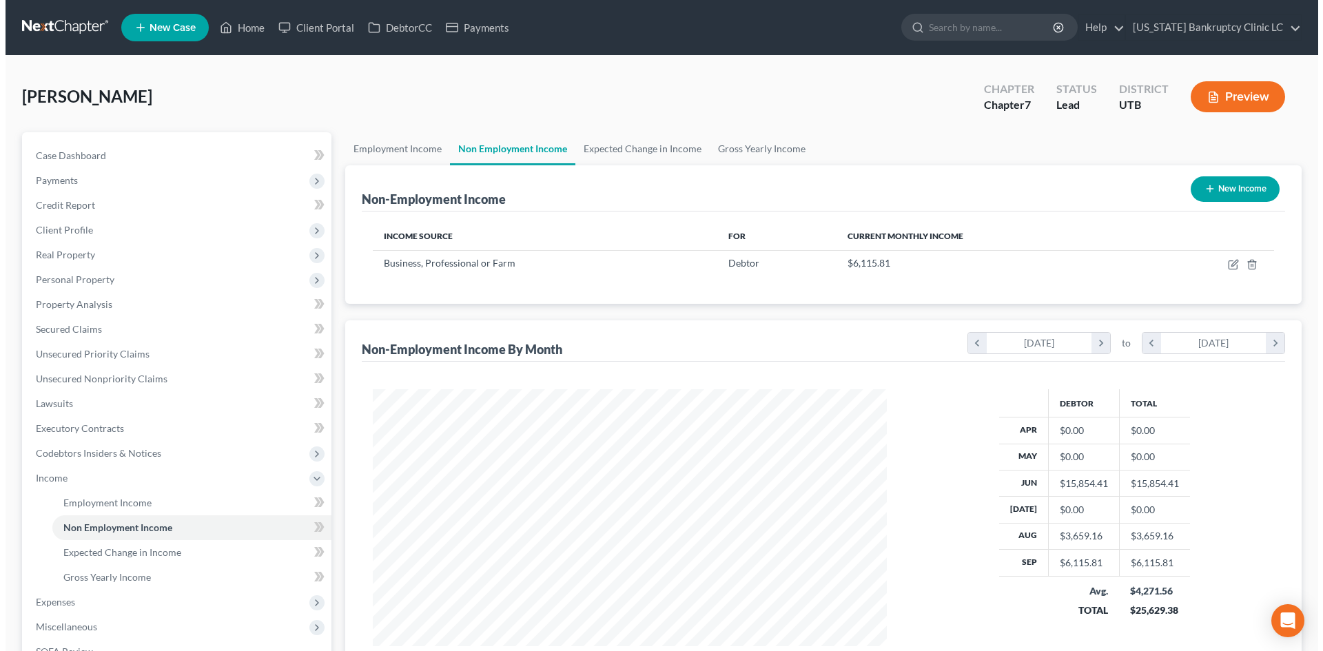
scroll to position [257, 542]
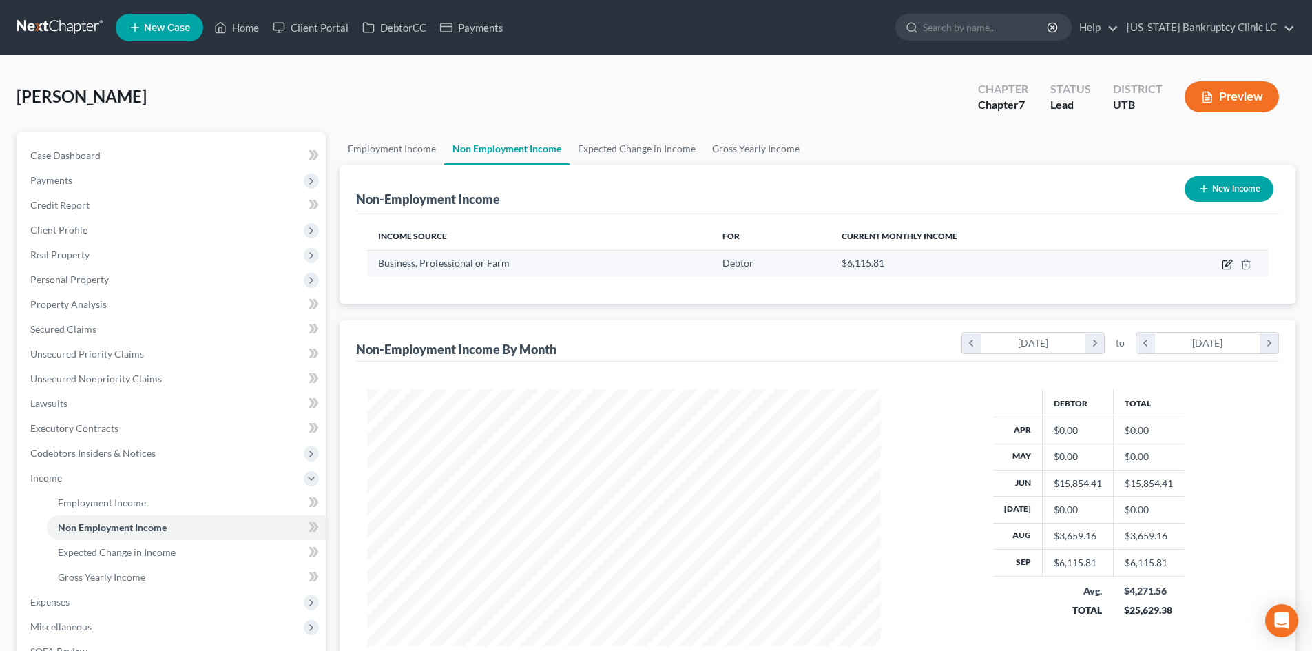
click at [1226, 268] on icon "button" at bounding box center [1227, 264] width 11 height 11
select select "10"
select select "0"
select select "46"
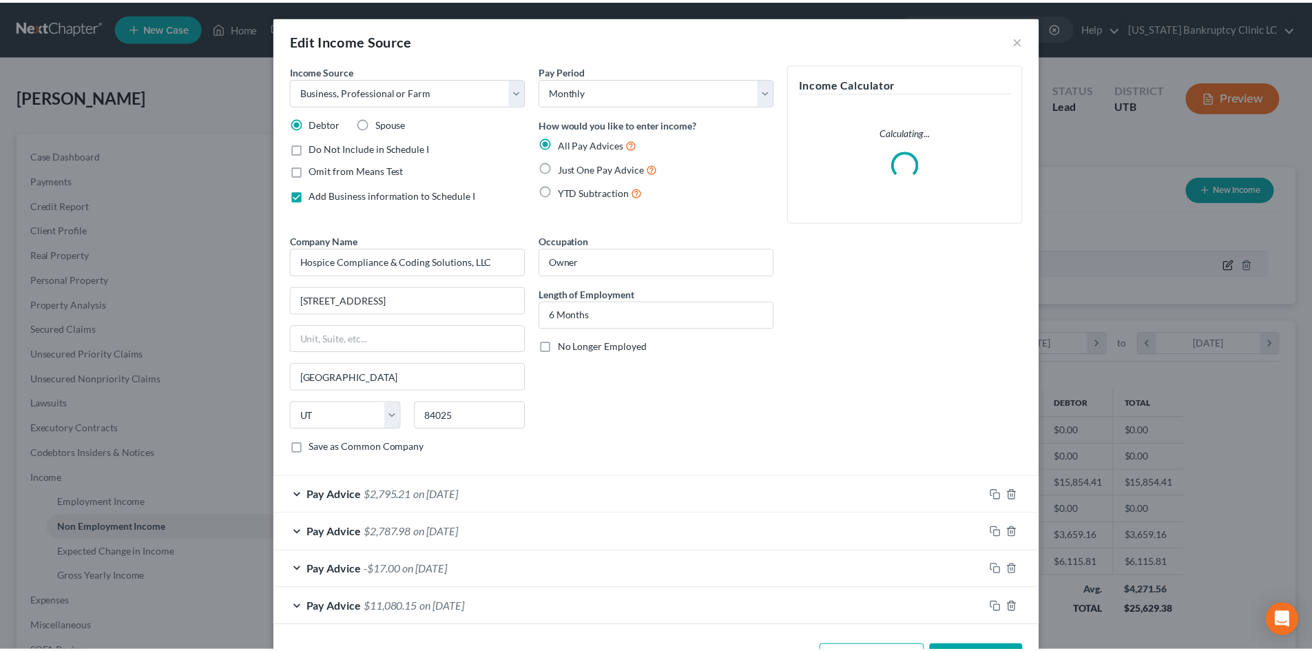
scroll to position [259, 546]
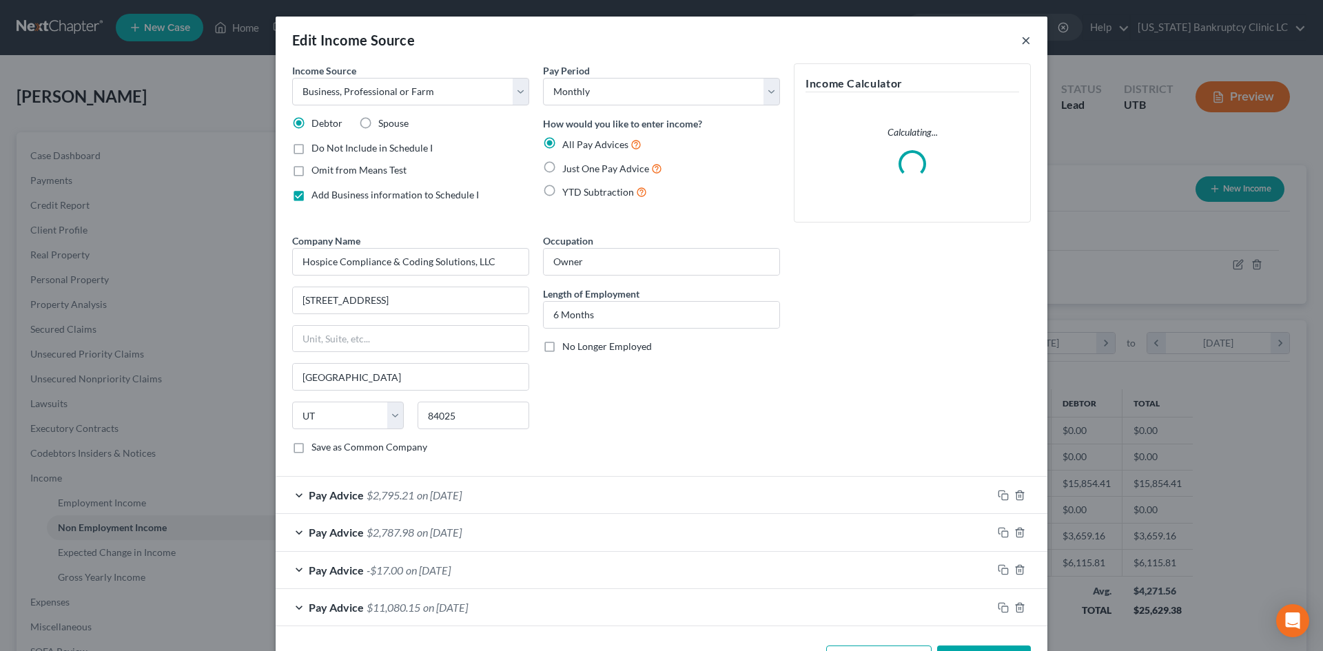
click at [1021, 40] on button "×" at bounding box center [1026, 40] width 10 height 17
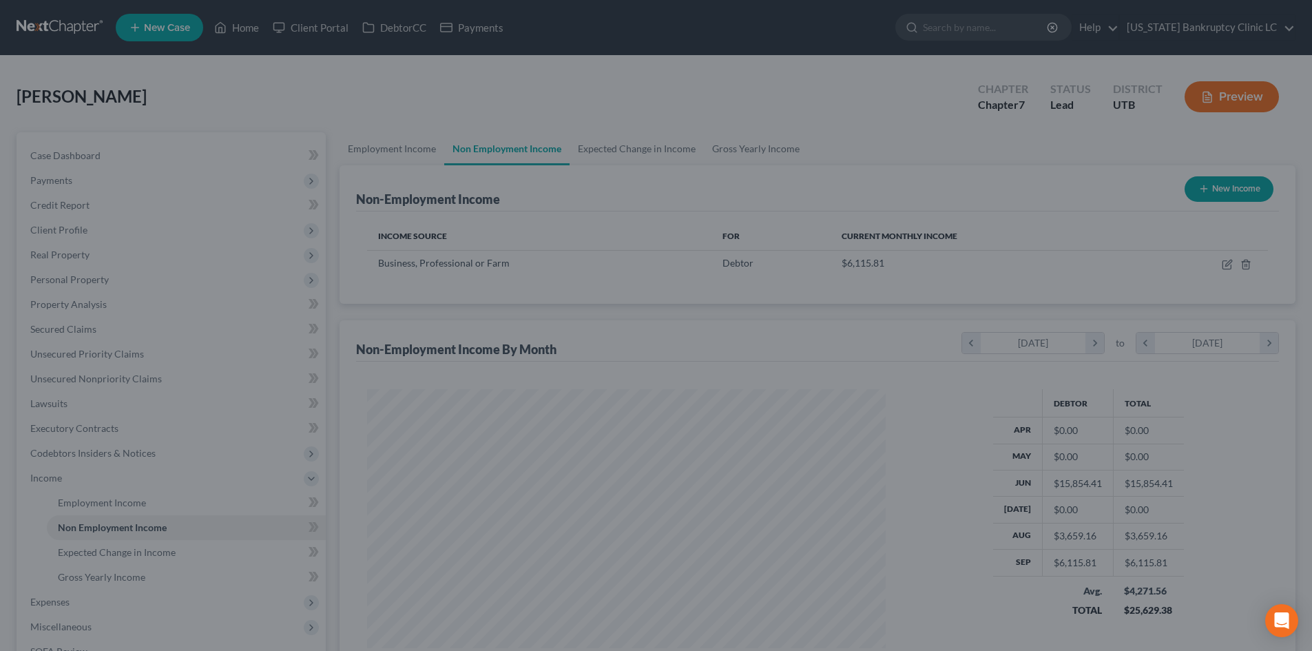
scroll to position [688697, 688412]
